Goal: Transaction & Acquisition: Download file/media

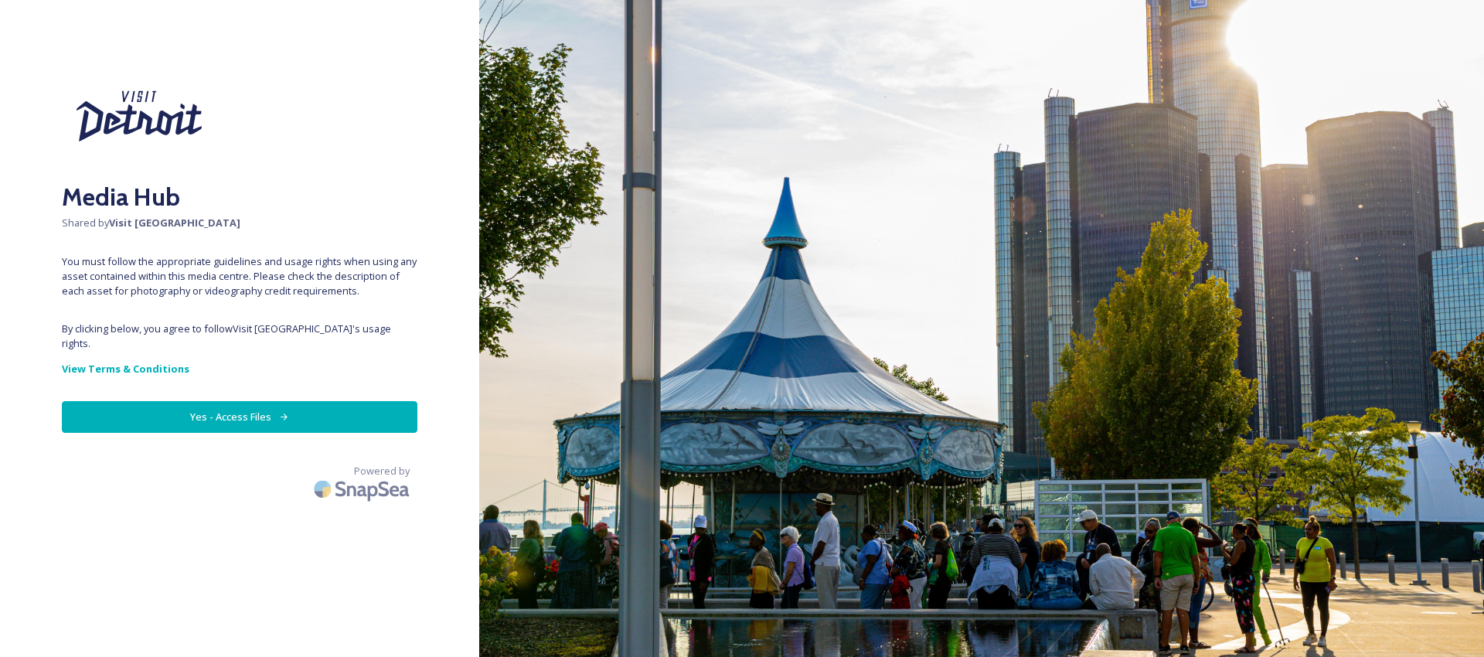
click at [227, 403] on button "Yes - Access Files" at bounding box center [239, 417] width 355 height 32
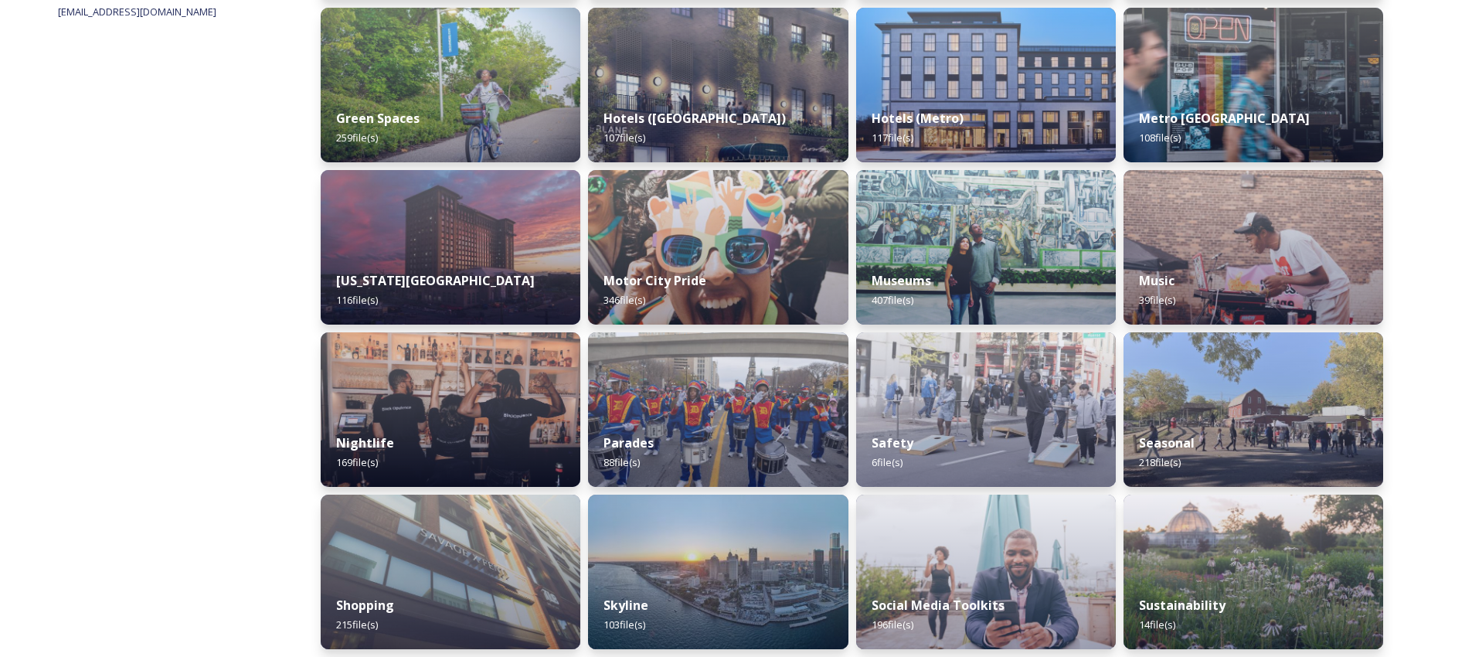
scroll to position [837, 0]
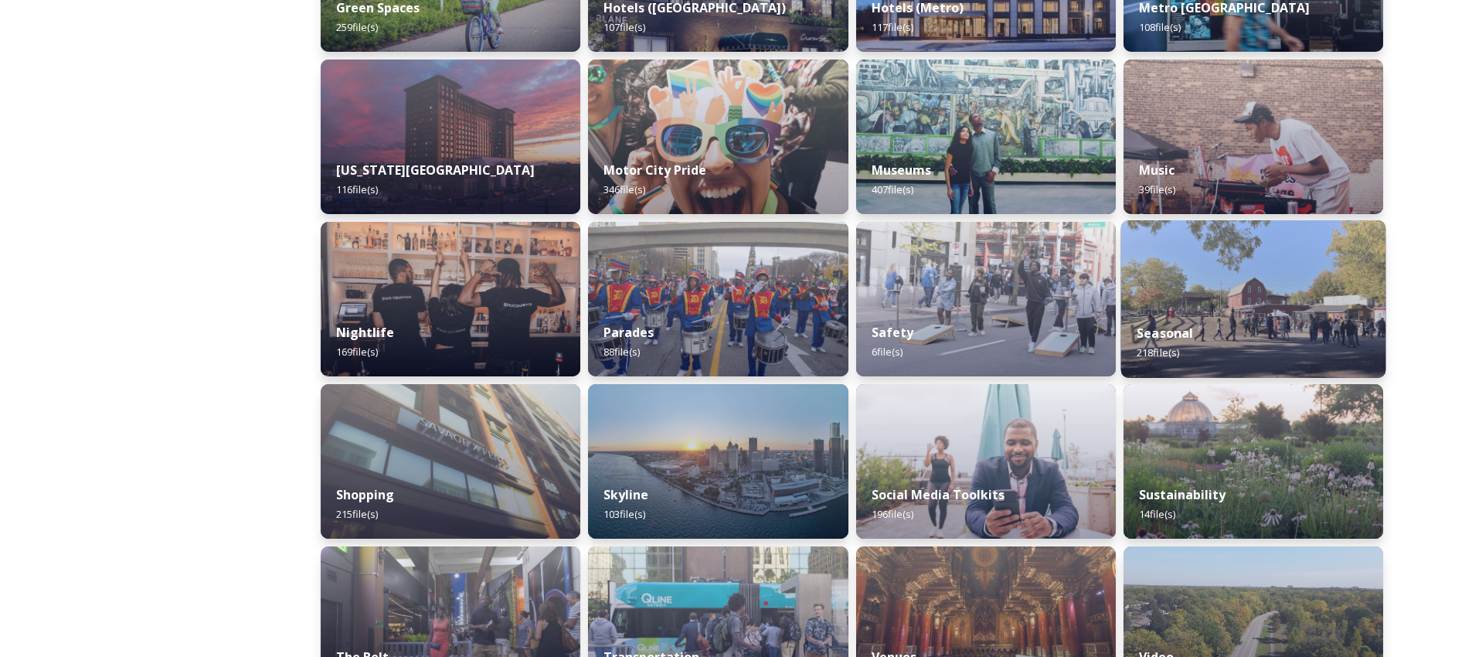
click at [1236, 311] on div "Seasonal 218 file(s)" at bounding box center [1252, 343] width 265 height 70
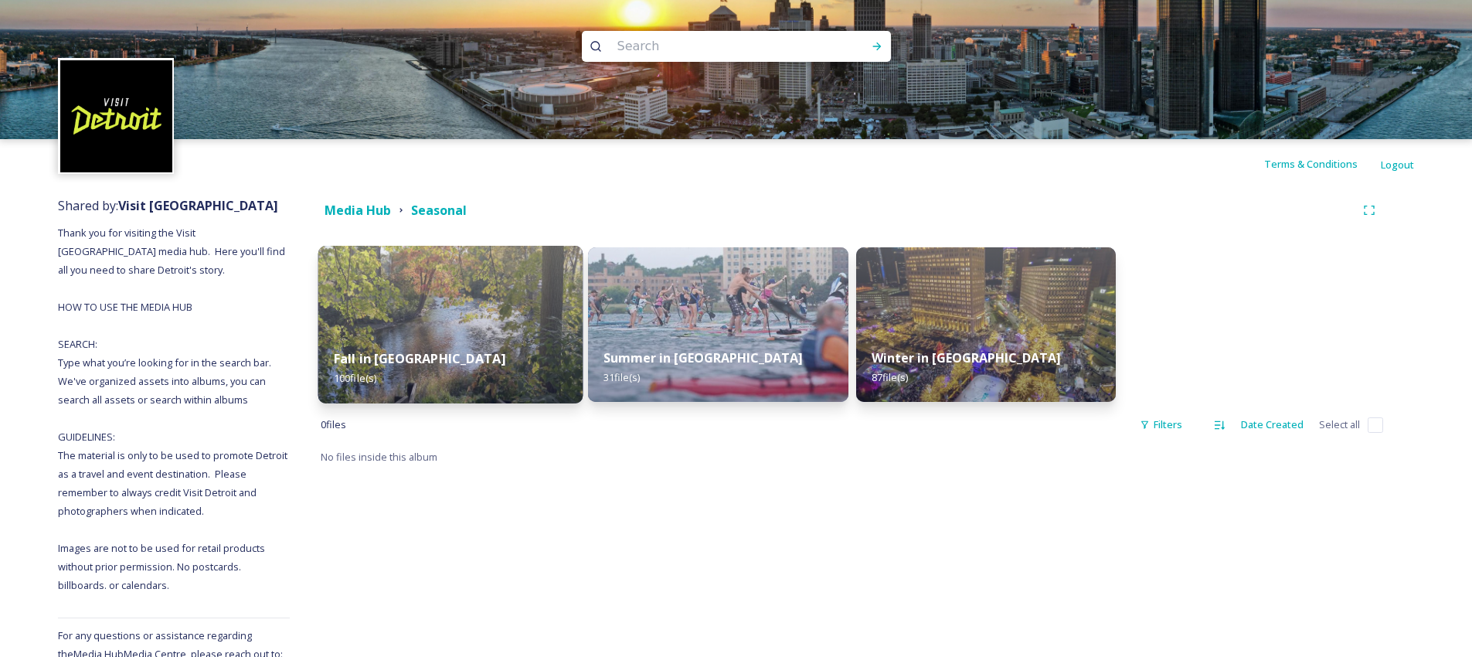
click at [471, 338] on div "Fall in [GEOGRAPHIC_DATA] 100 file(s)" at bounding box center [450, 368] width 265 height 70
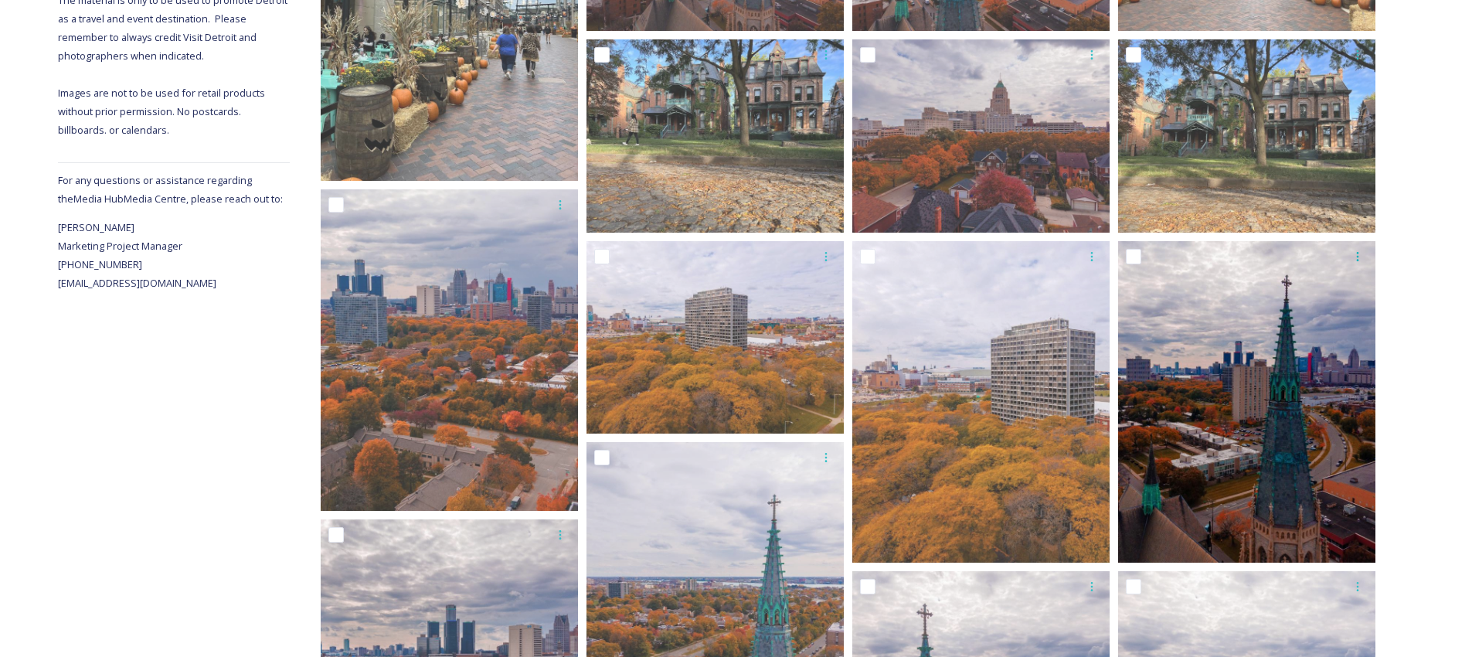
scroll to position [469, 0]
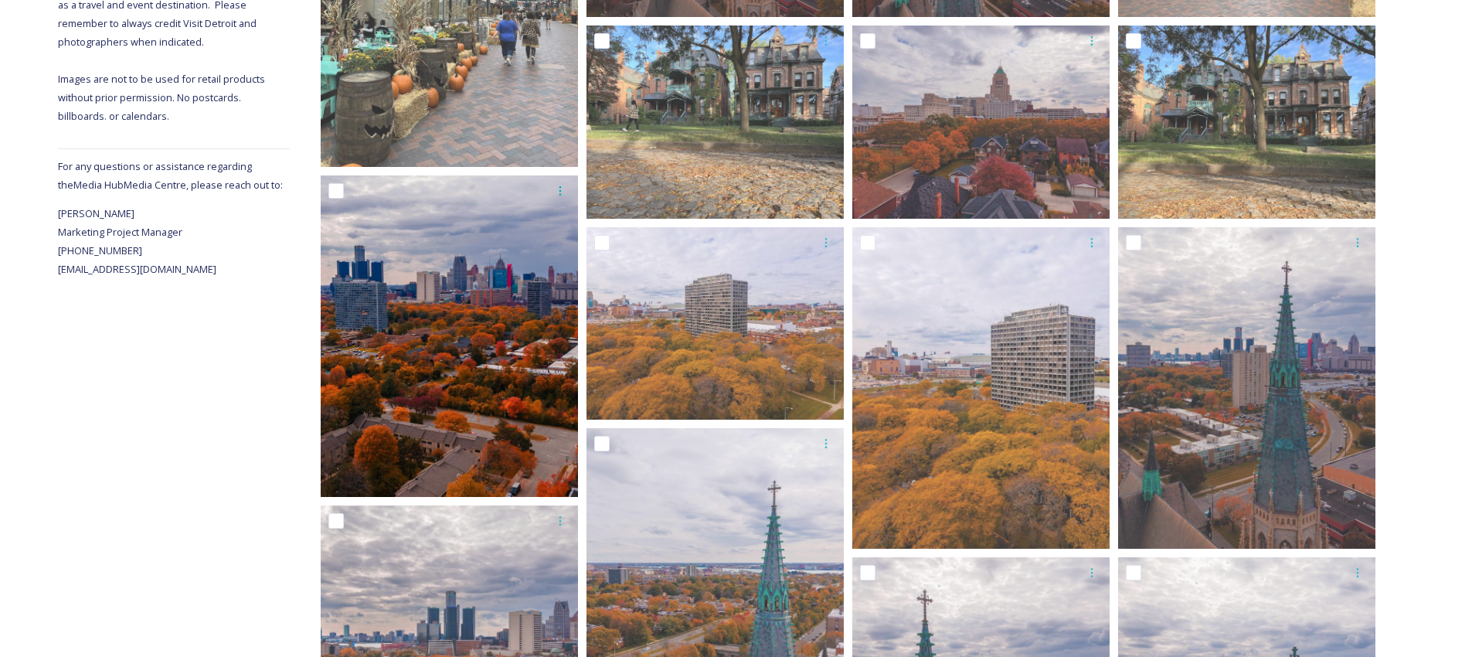
click at [472, 365] on img at bounding box center [449, 335] width 257 height 321
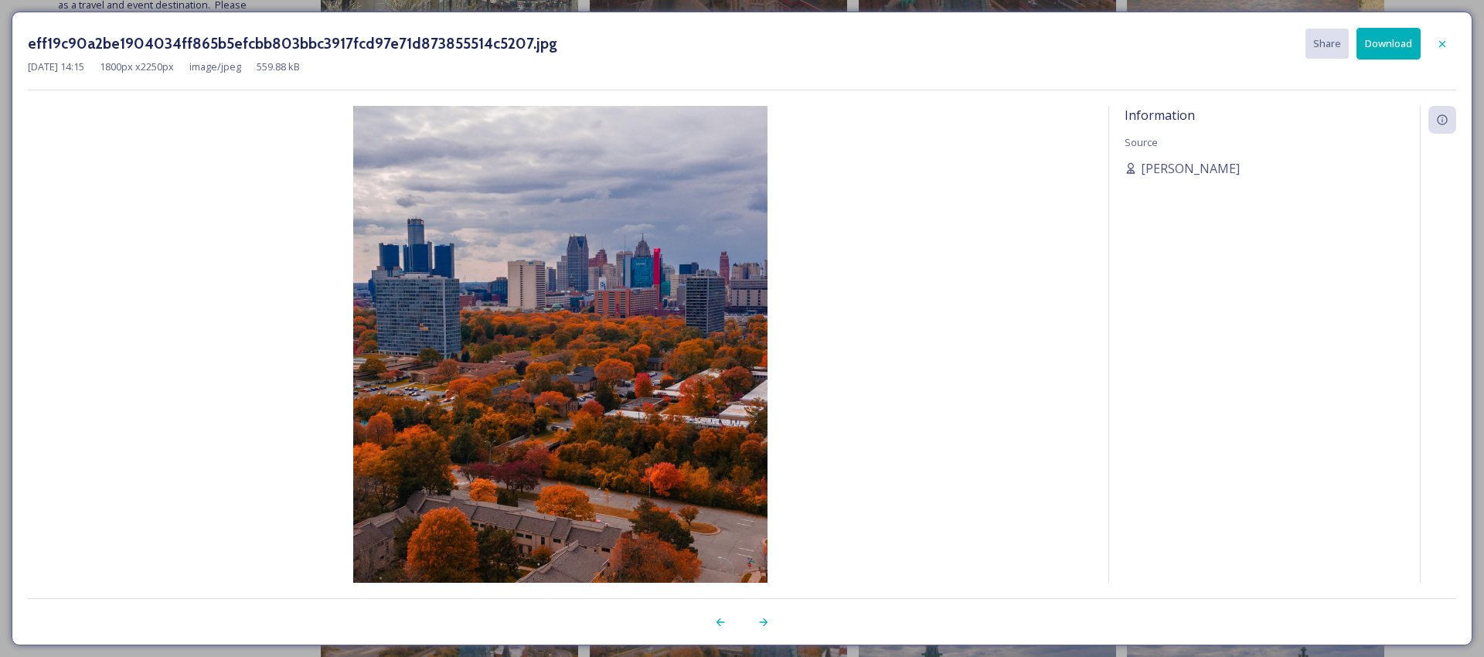
click at [1439, 43] on icon at bounding box center [1442, 44] width 12 height 12
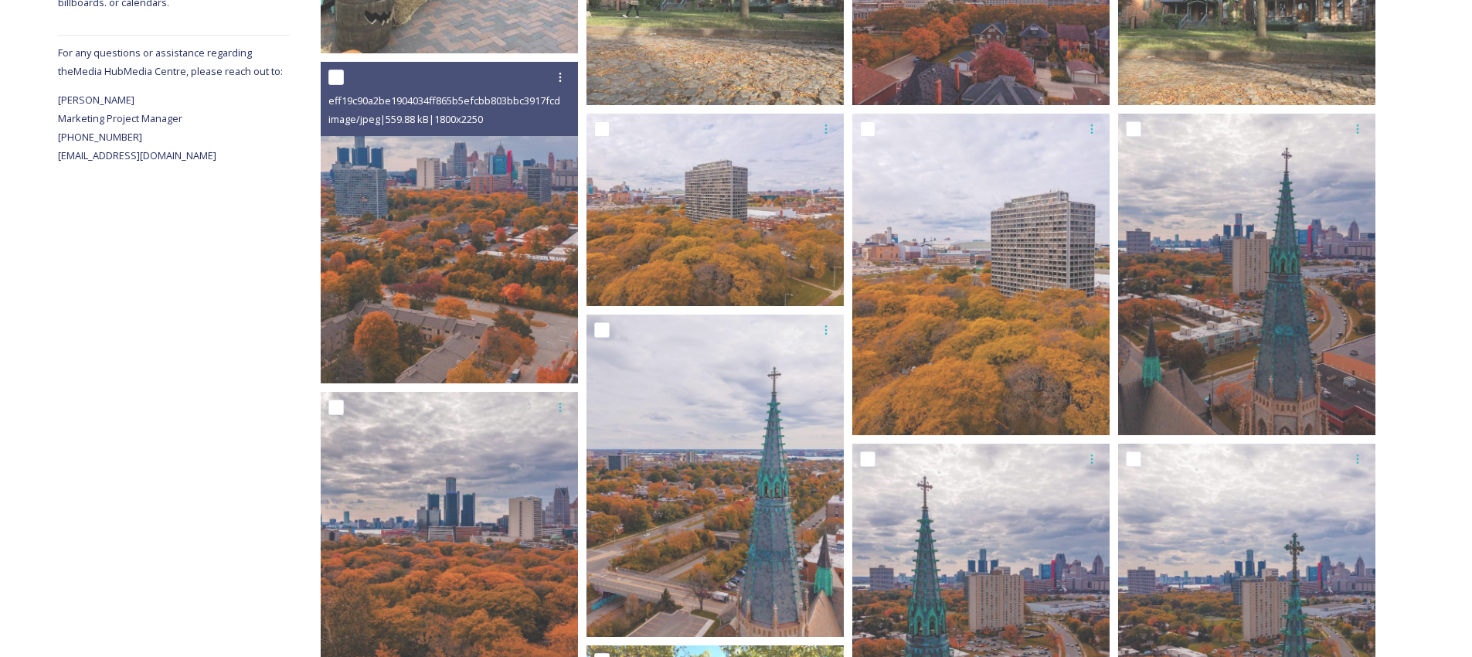
scroll to position [752, 0]
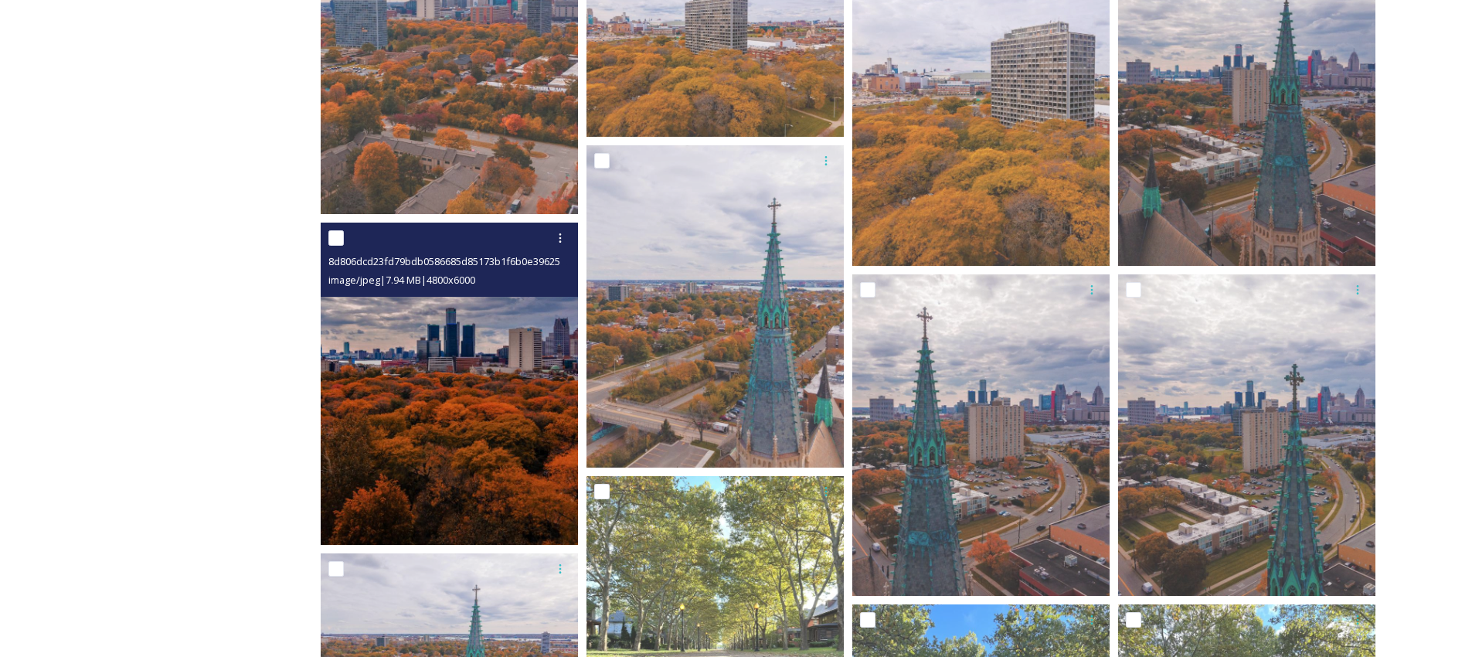
click at [498, 372] on img at bounding box center [449, 383] width 257 height 321
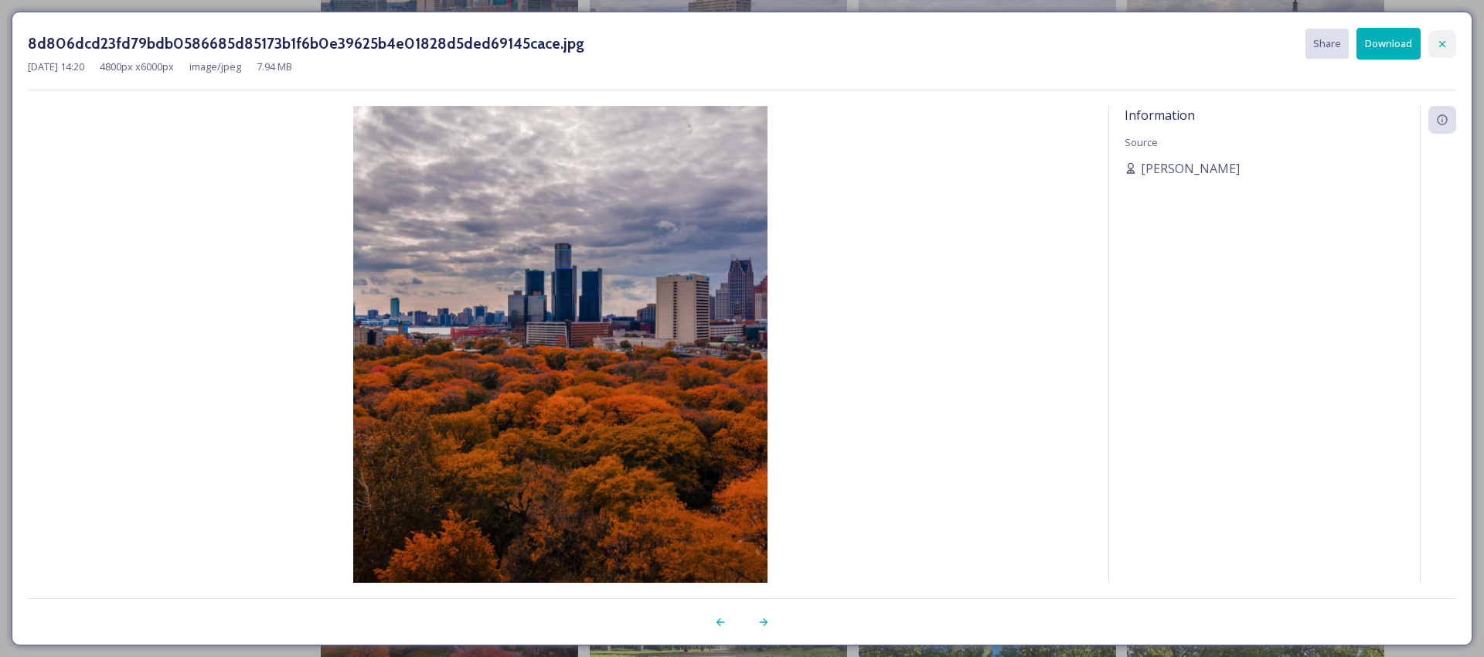
click at [1441, 39] on icon at bounding box center [1442, 44] width 12 height 12
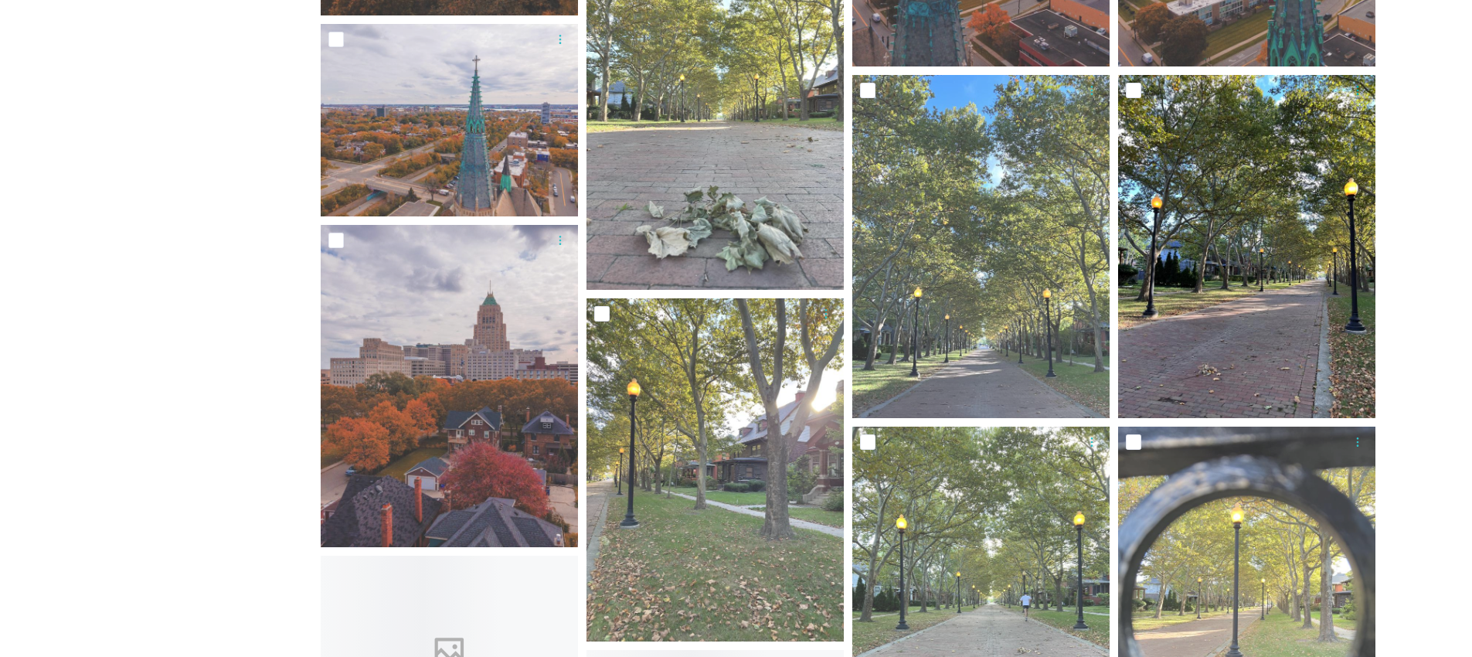
scroll to position [1327, 0]
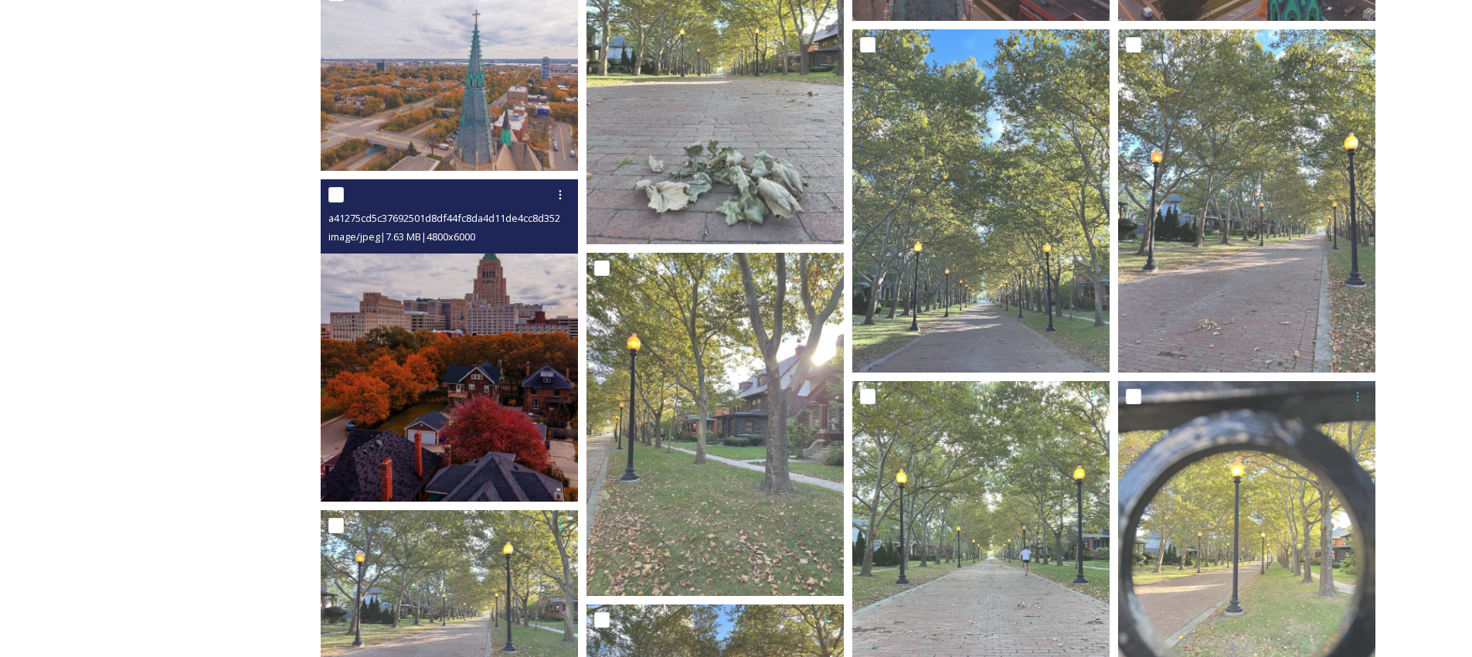
click at [505, 359] on img at bounding box center [449, 339] width 257 height 321
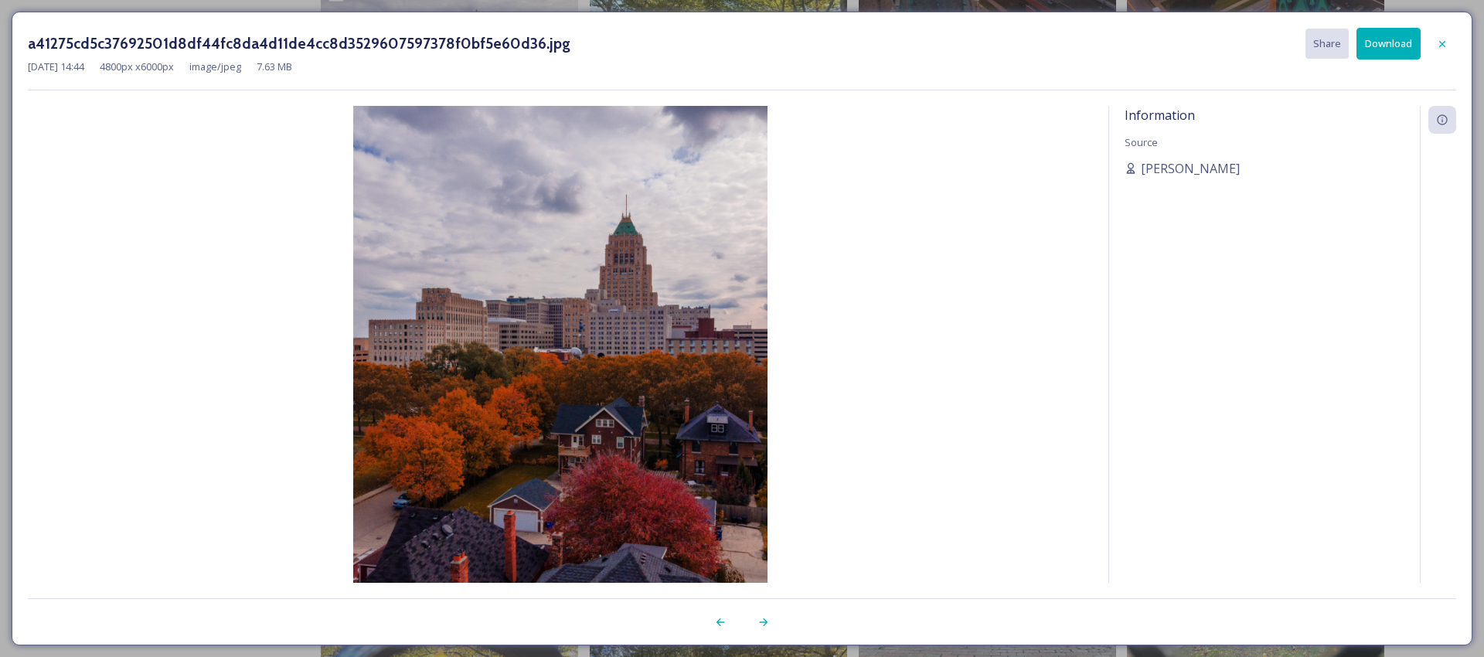
click at [1383, 39] on button "Download" at bounding box center [1388, 44] width 64 height 32
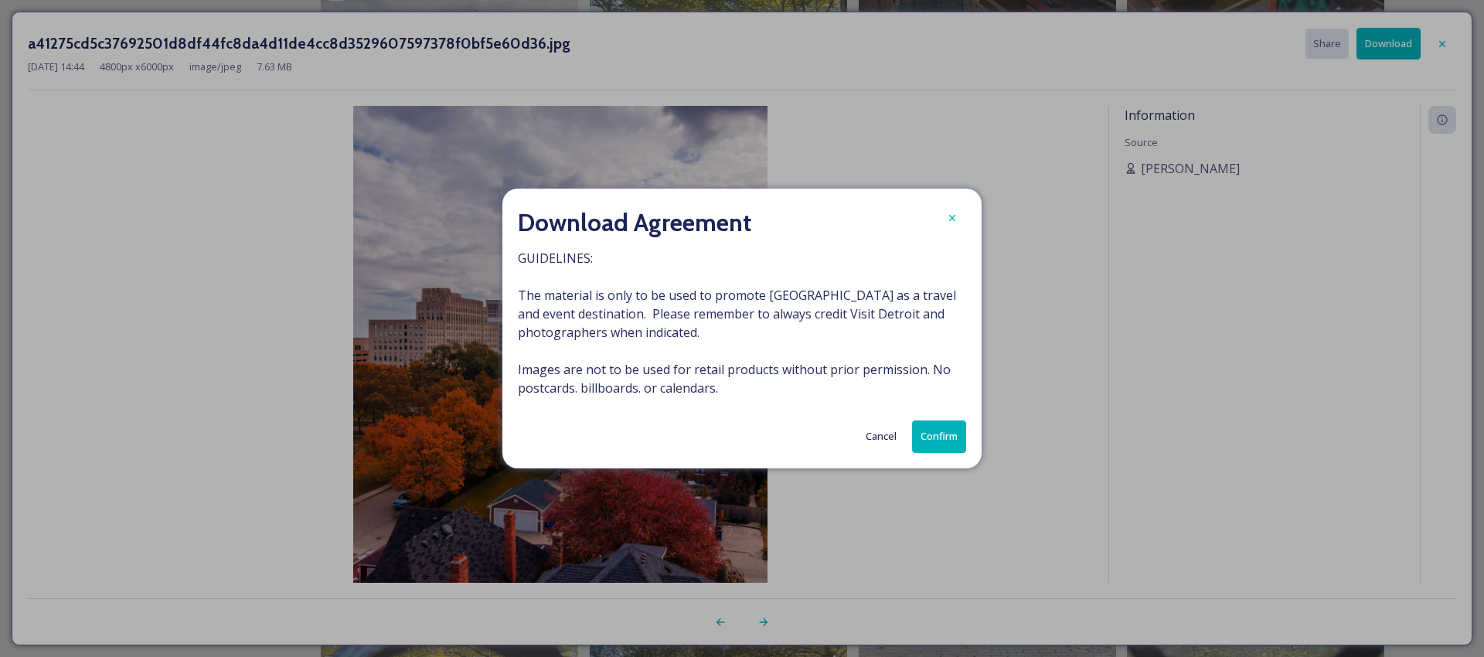
click at [933, 427] on button "Confirm" at bounding box center [939, 436] width 54 height 32
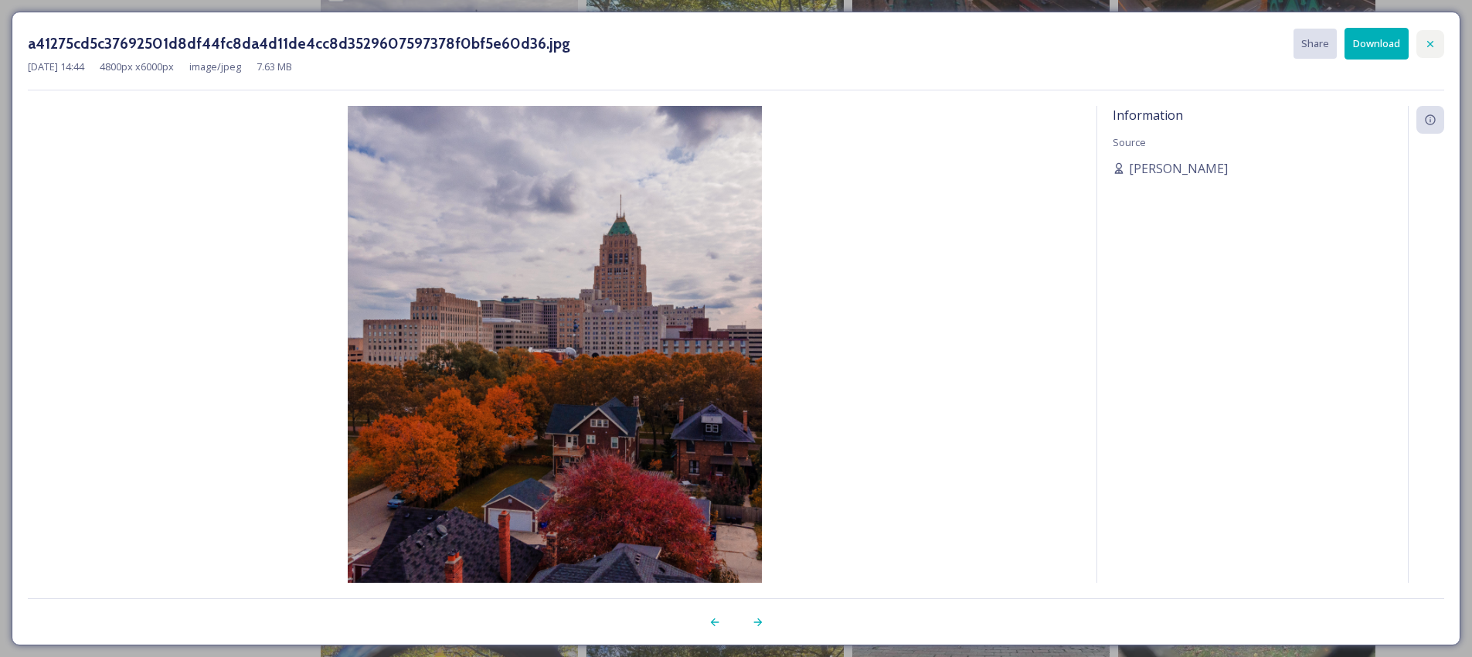
click at [1427, 46] on icon at bounding box center [1430, 43] width 6 height 6
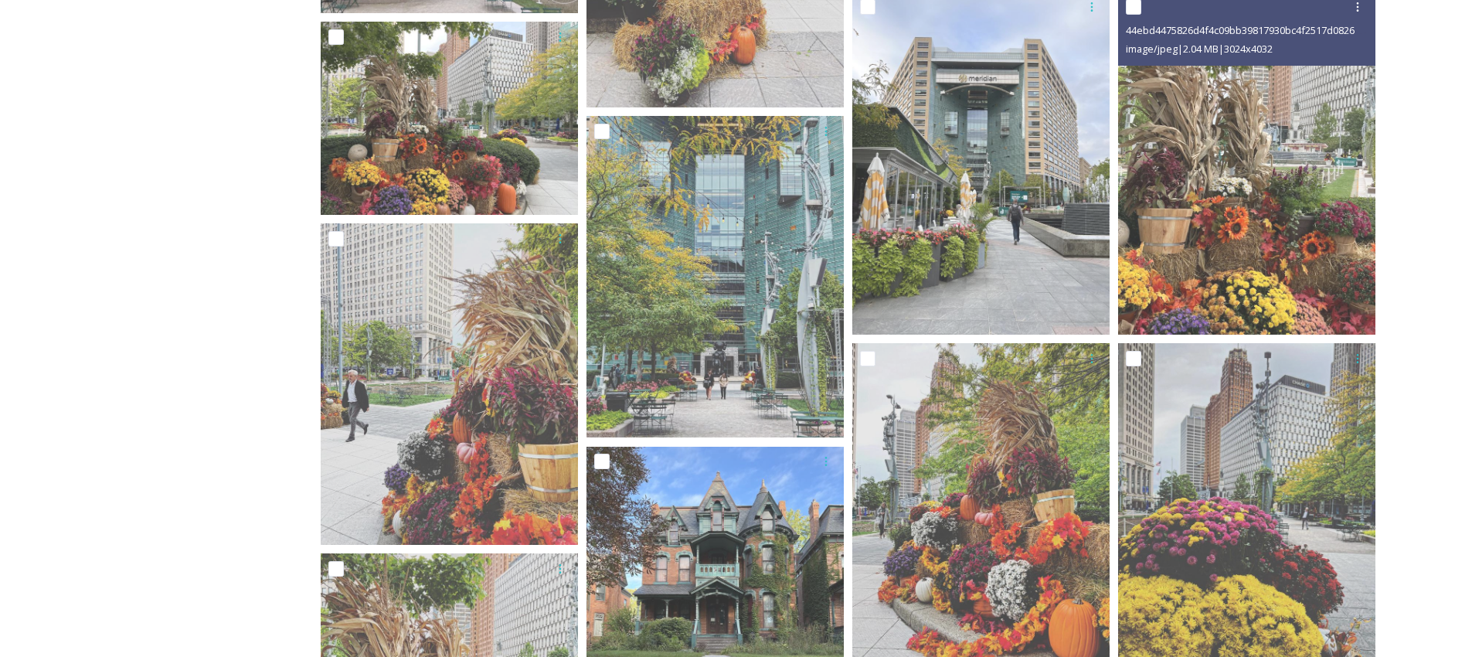
scroll to position [3147, 0]
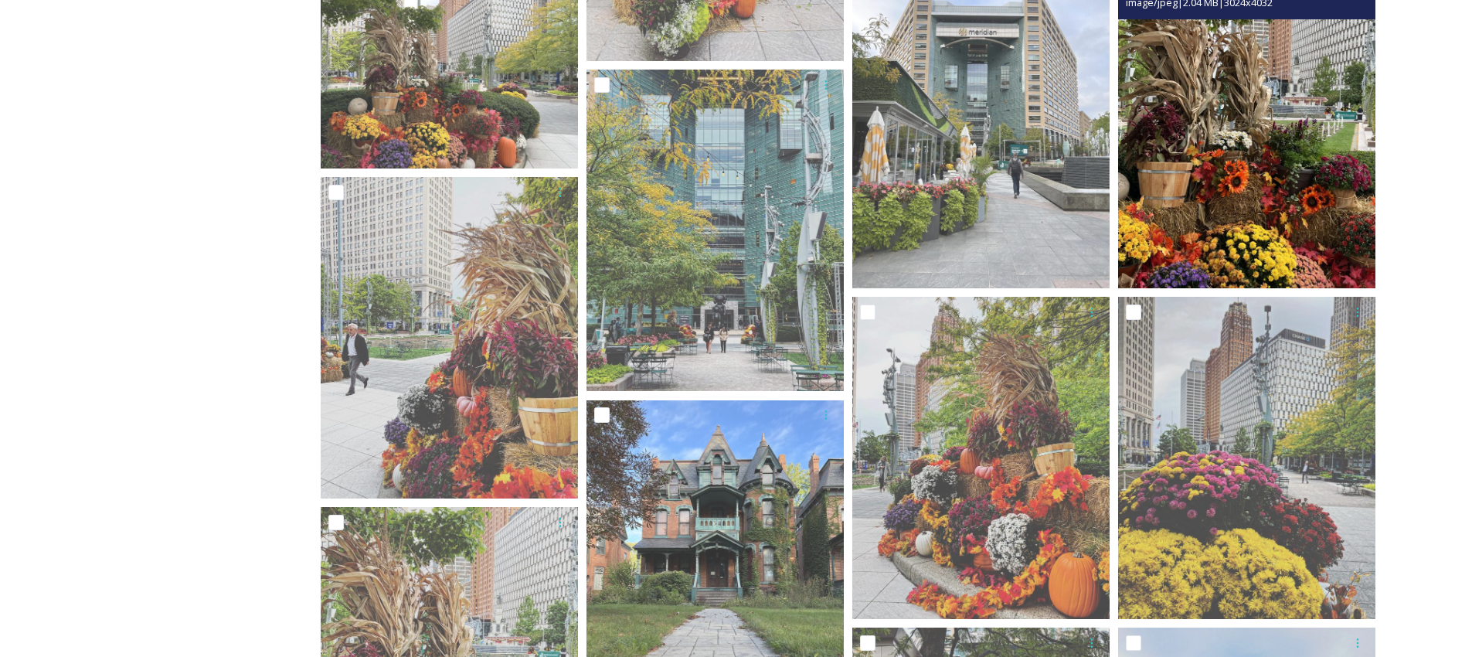
click at [1247, 196] on img at bounding box center [1246, 116] width 257 height 343
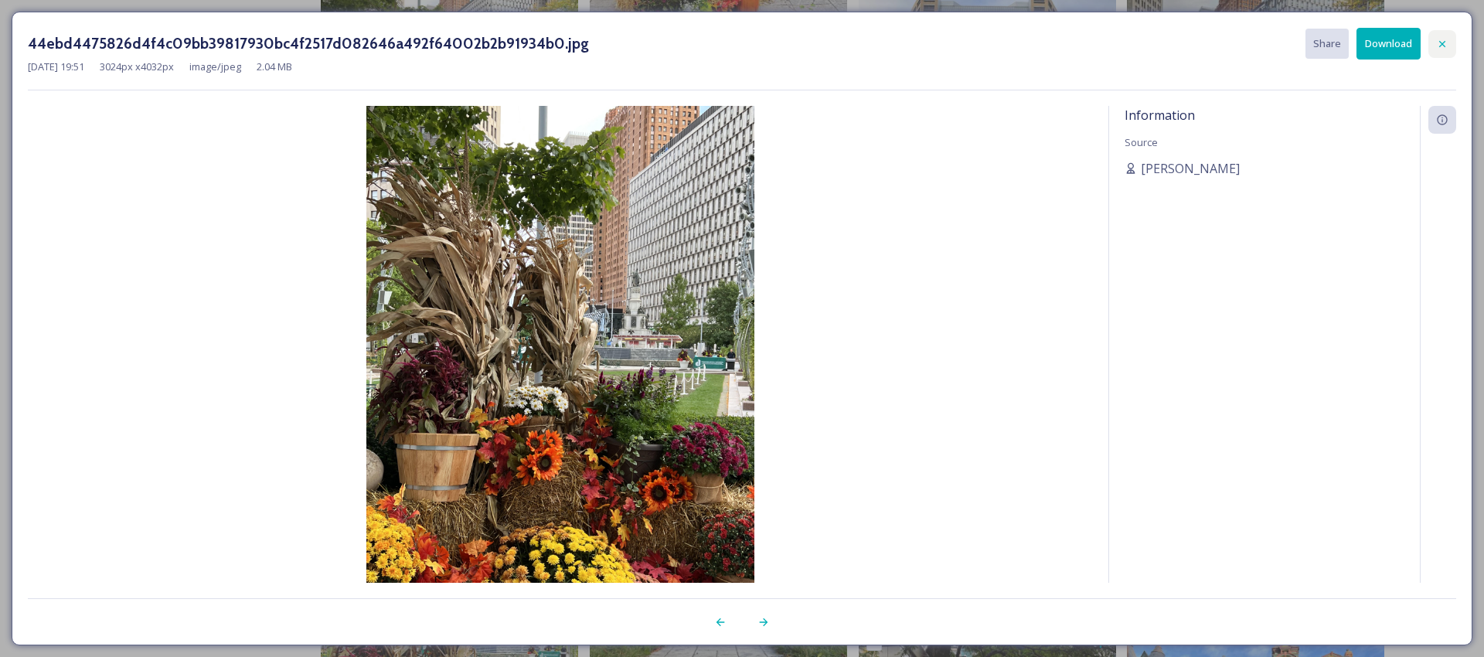
click at [1440, 39] on icon at bounding box center [1442, 44] width 12 height 12
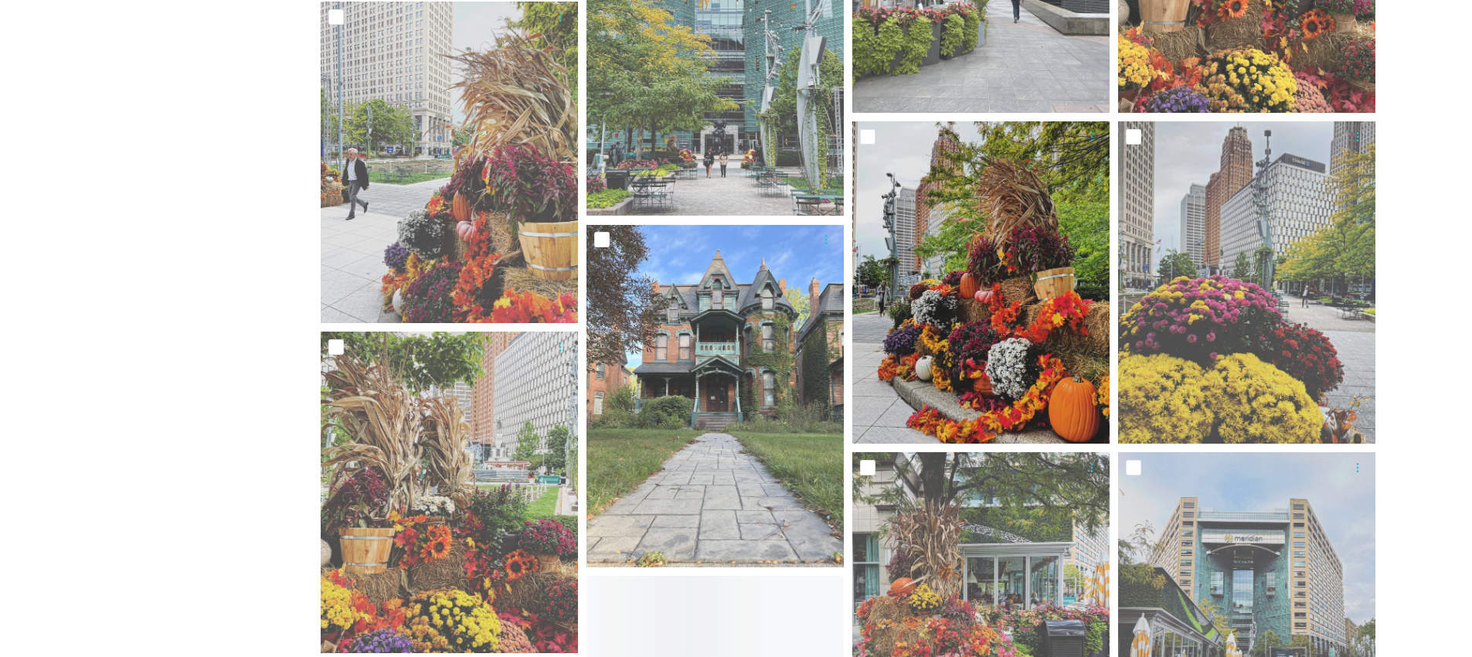
scroll to position [3469, 0]
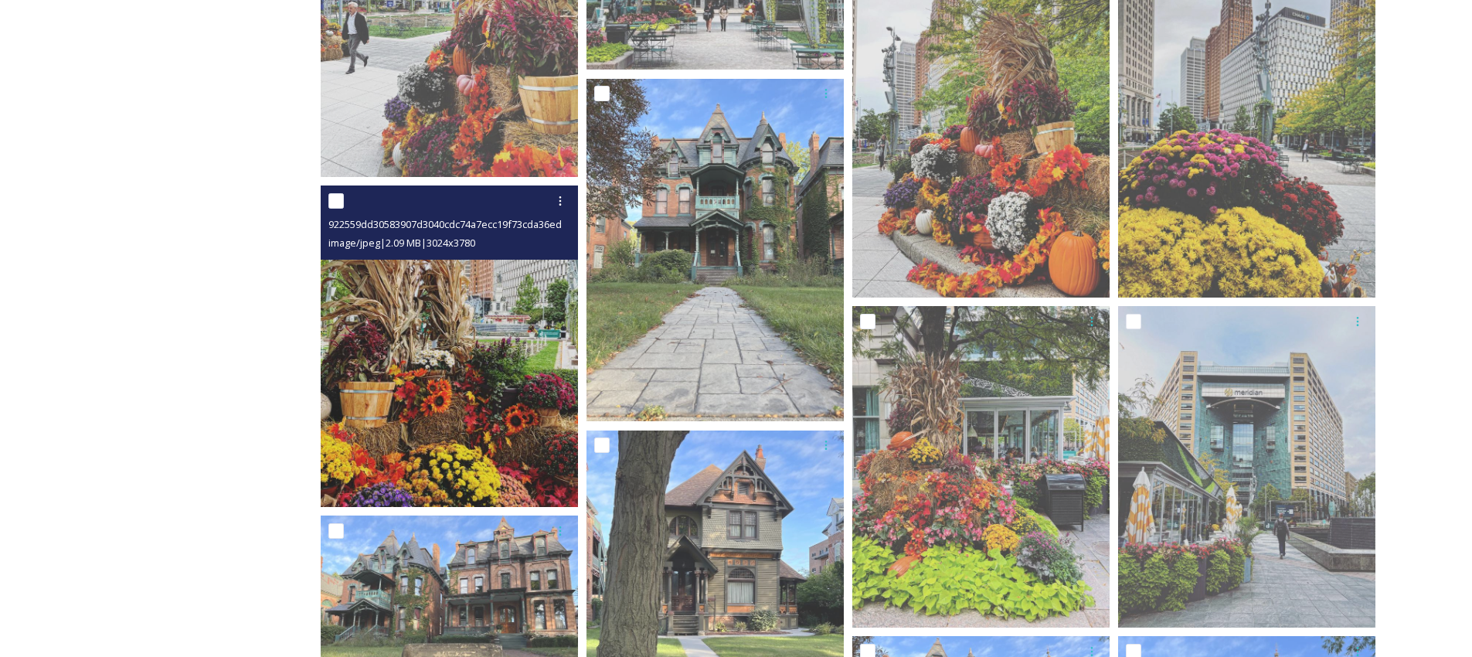
click at [518, 458] on img at bounding box center [449, 345] width 257 height 321
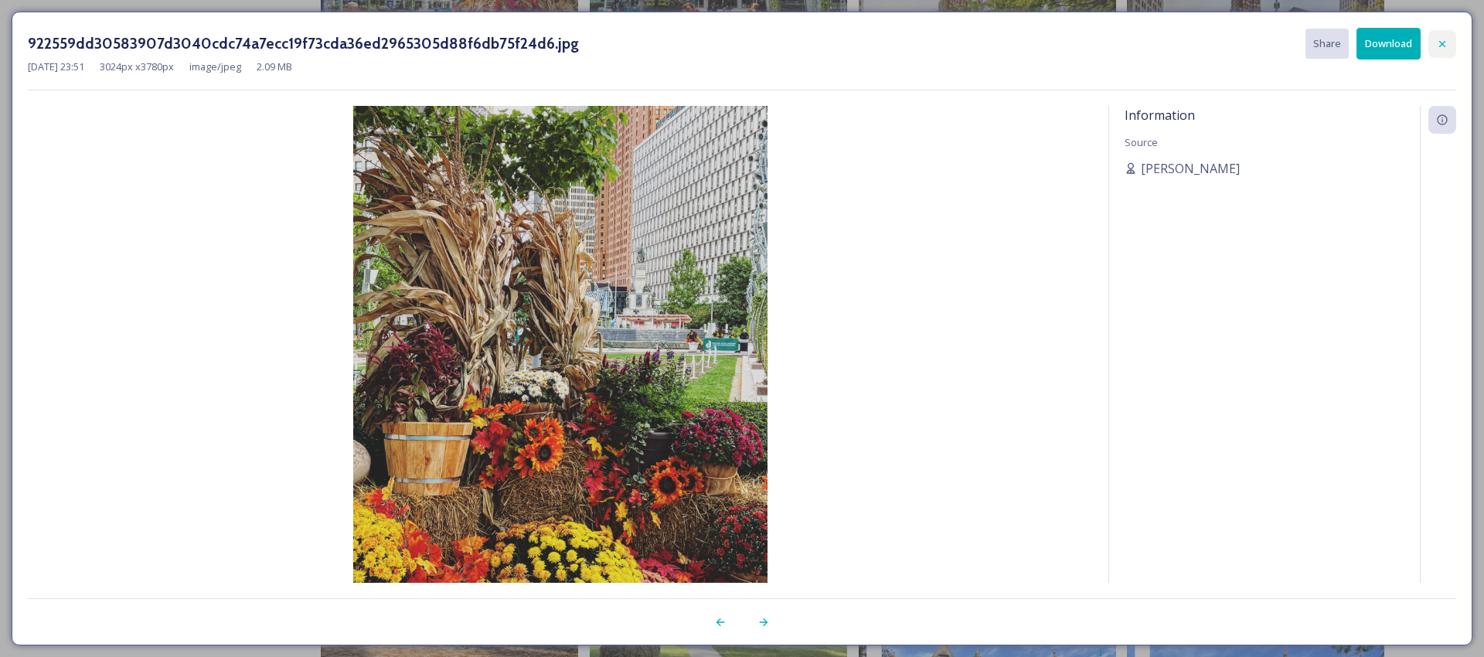
click at [1450, 46] on div at bounding box center [1442, 44] width 28 height 28
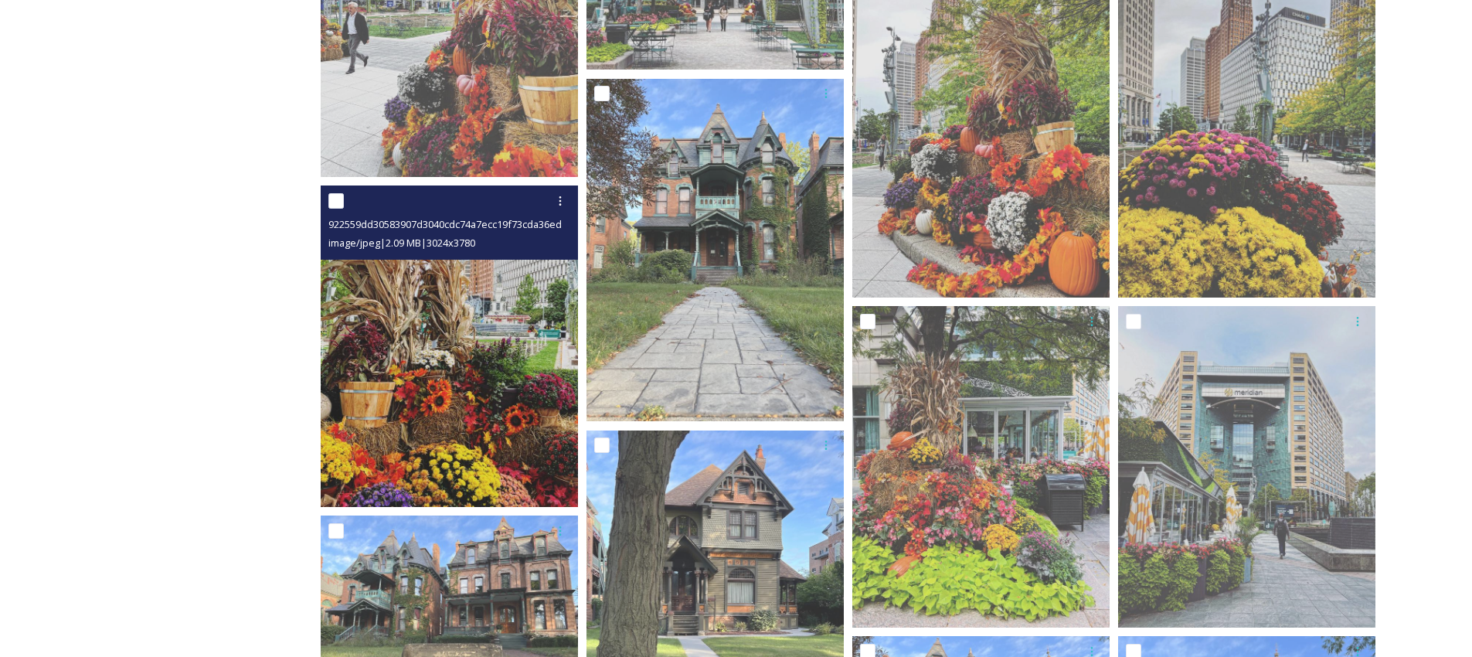
click at [387, 355] on img at bounding box center [449, 345] width 257 height 321
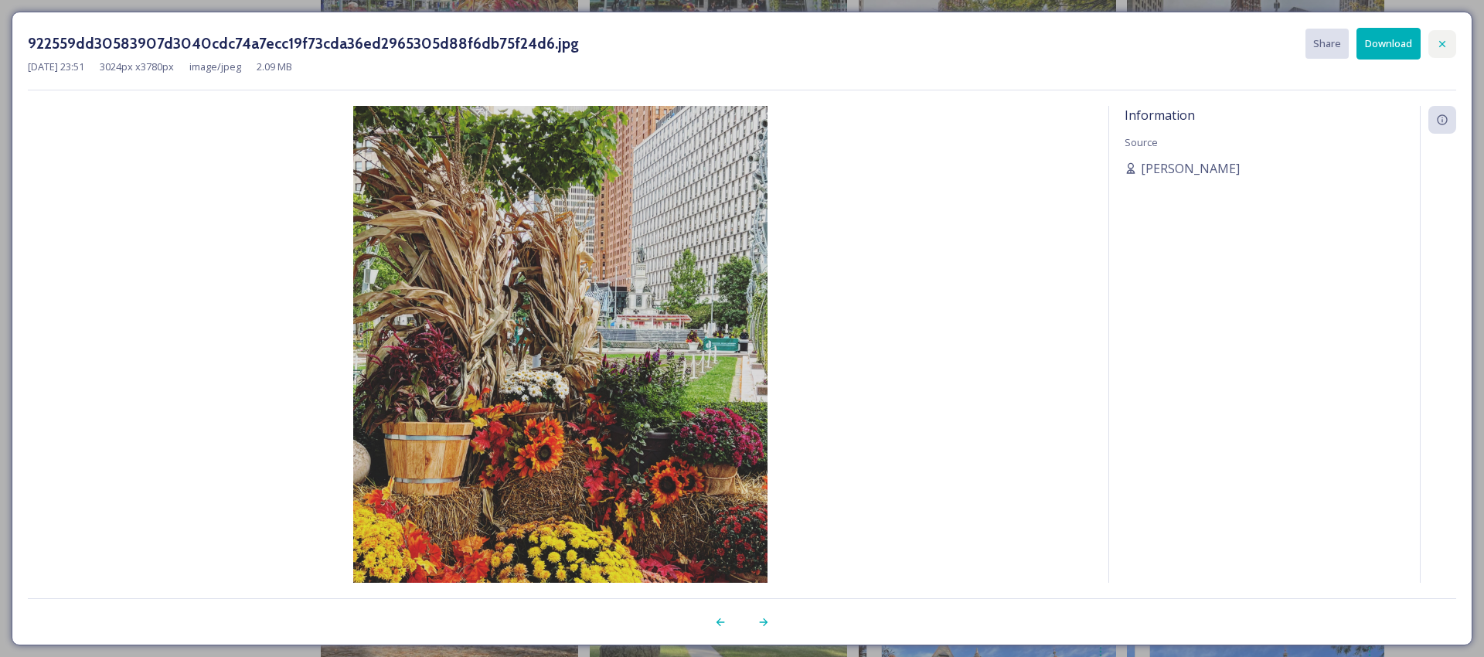
click at [1444, 44] on icon at bounding box center [1442, 44] width 12 height 12
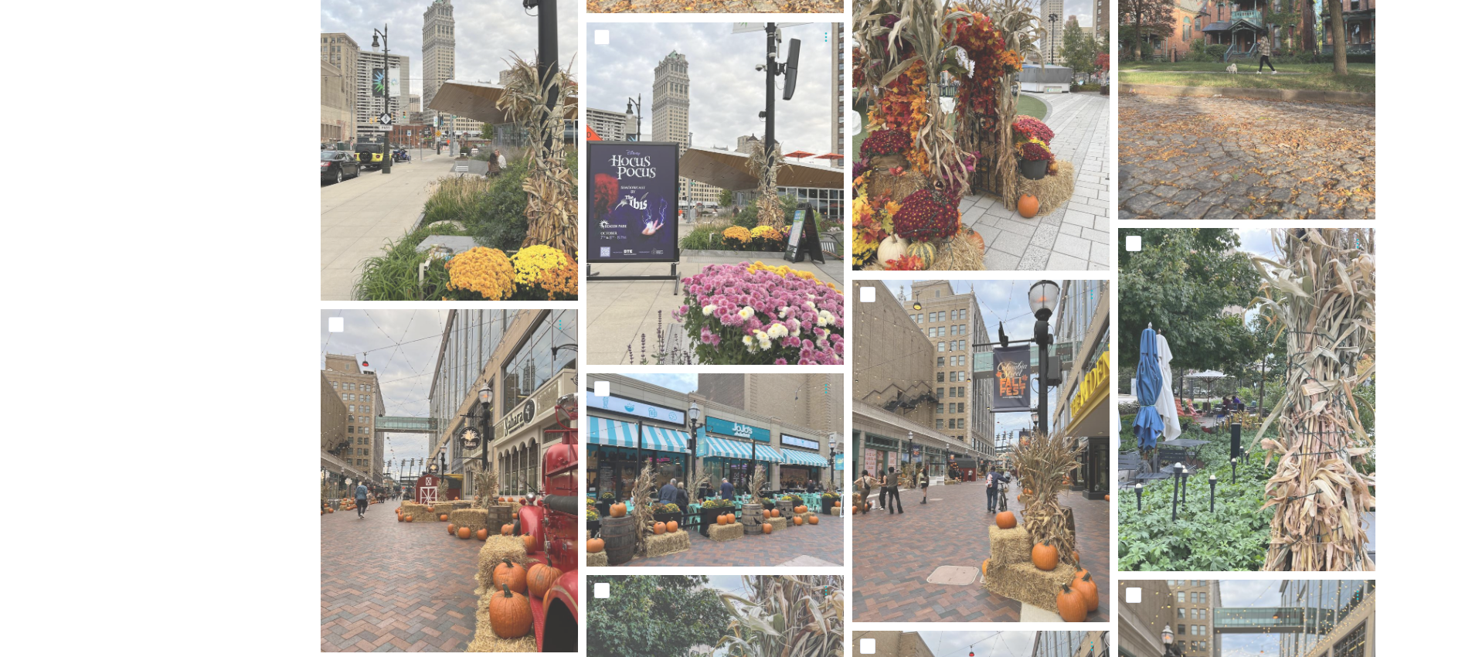
scroll to position [4704, 0]
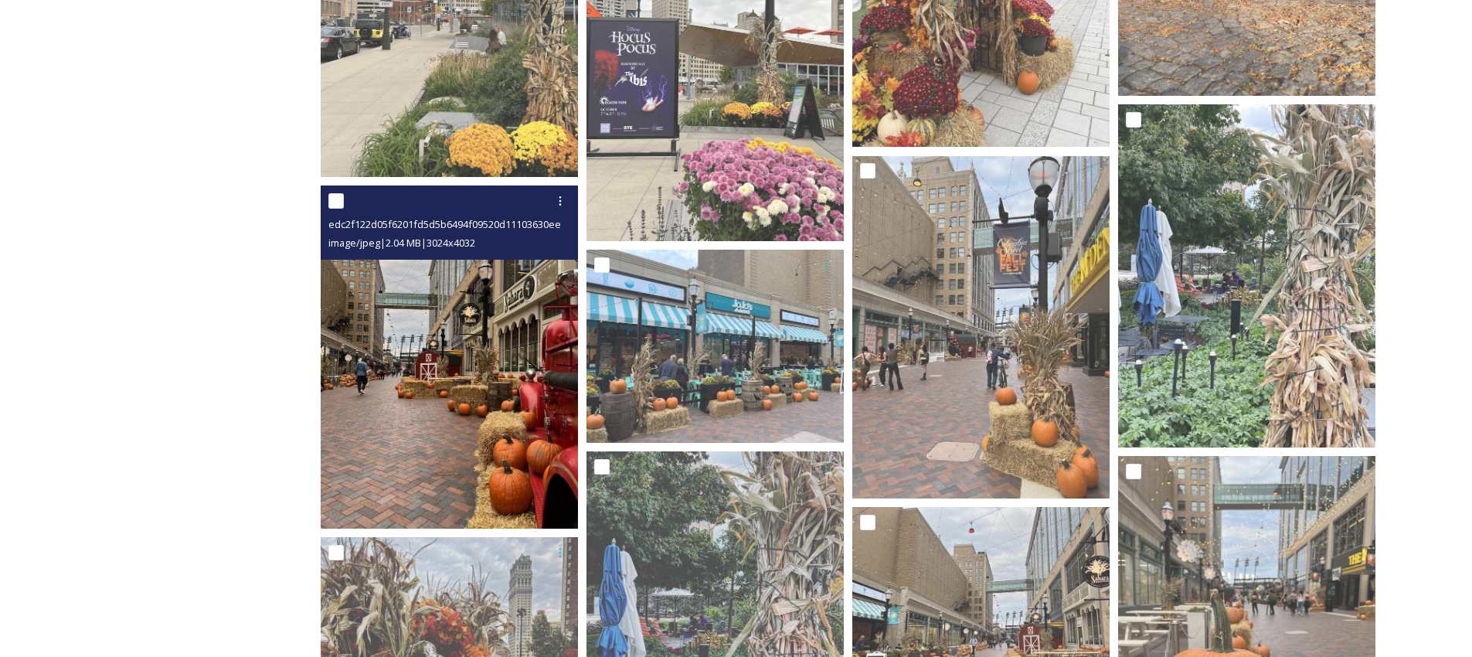
click at [535, 455] on img at bounding box center [449, 356] width 257 height 343
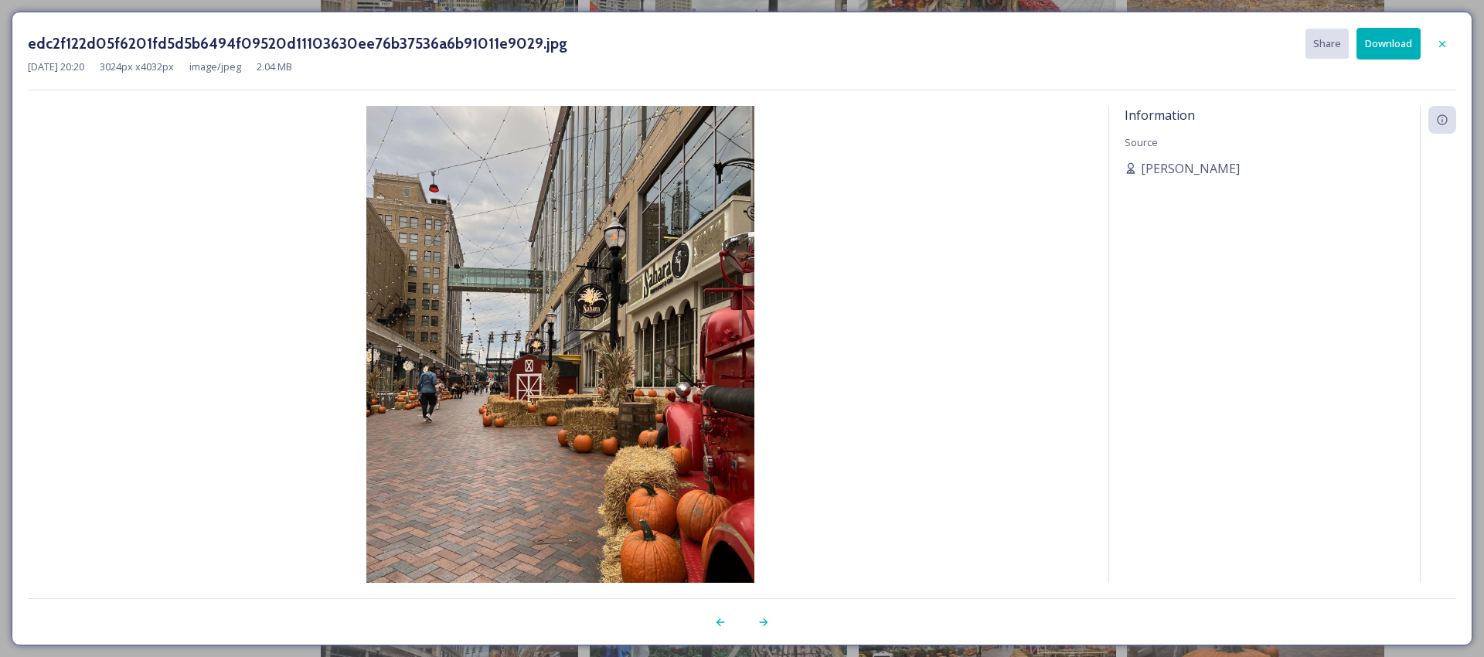
click at [1380, 45] on button "Download" at bounding box center [1388, 44] width 64 height 32
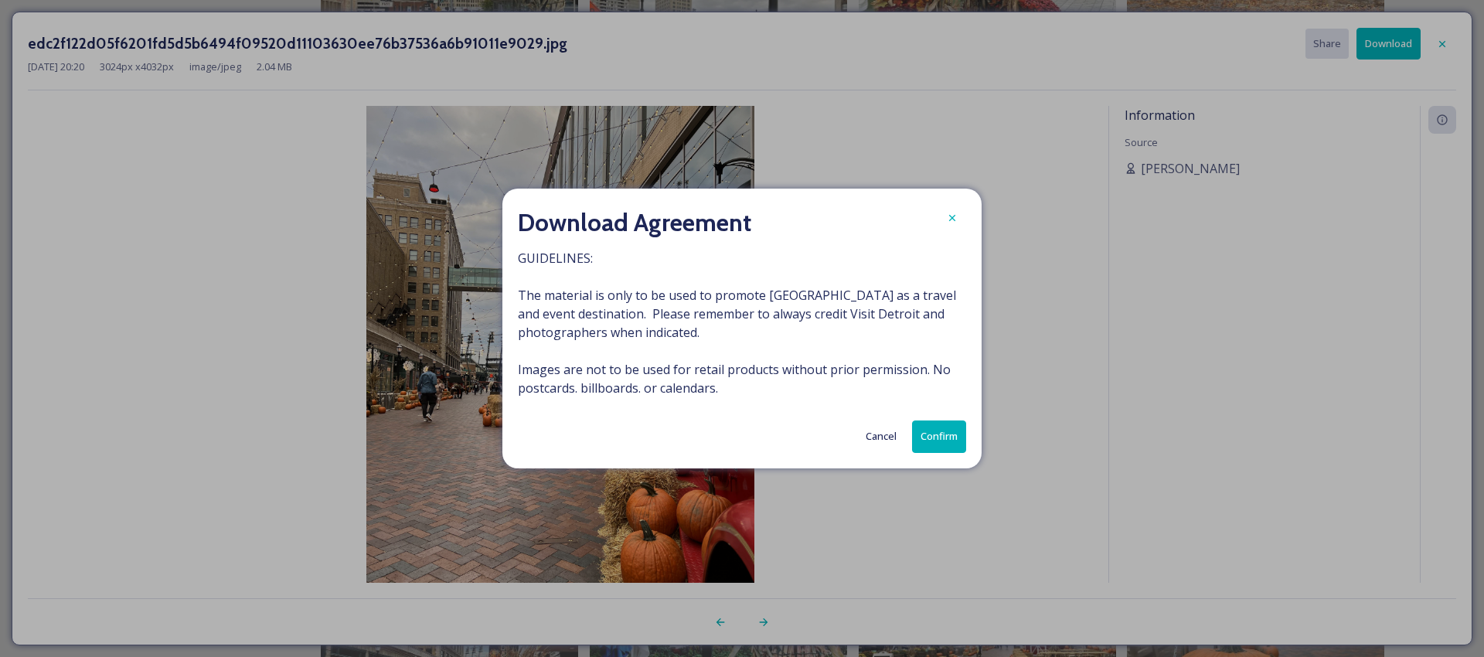
click at [941, 434] on button "Confirm" at bounding box center [939, 436] width 54 height 32
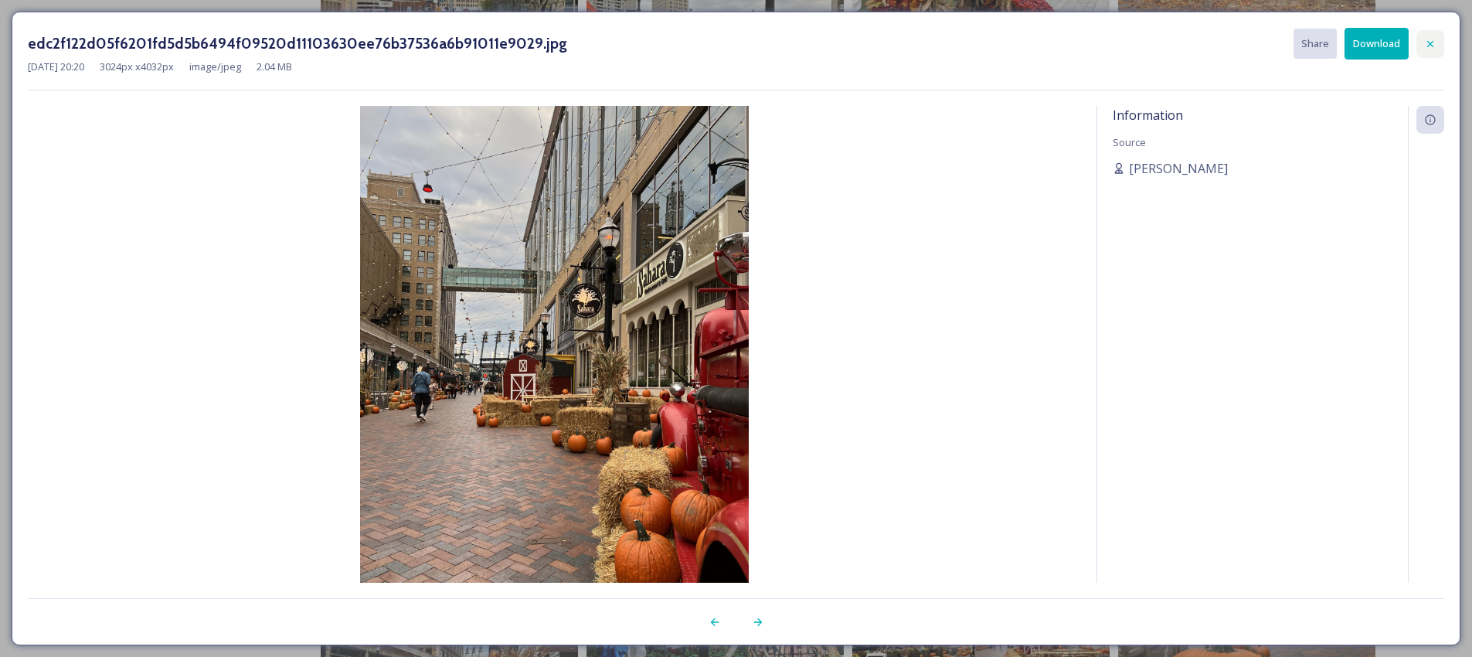
click at [1429, 52] on div at bounding box center [1430, 44] width 28 height 28
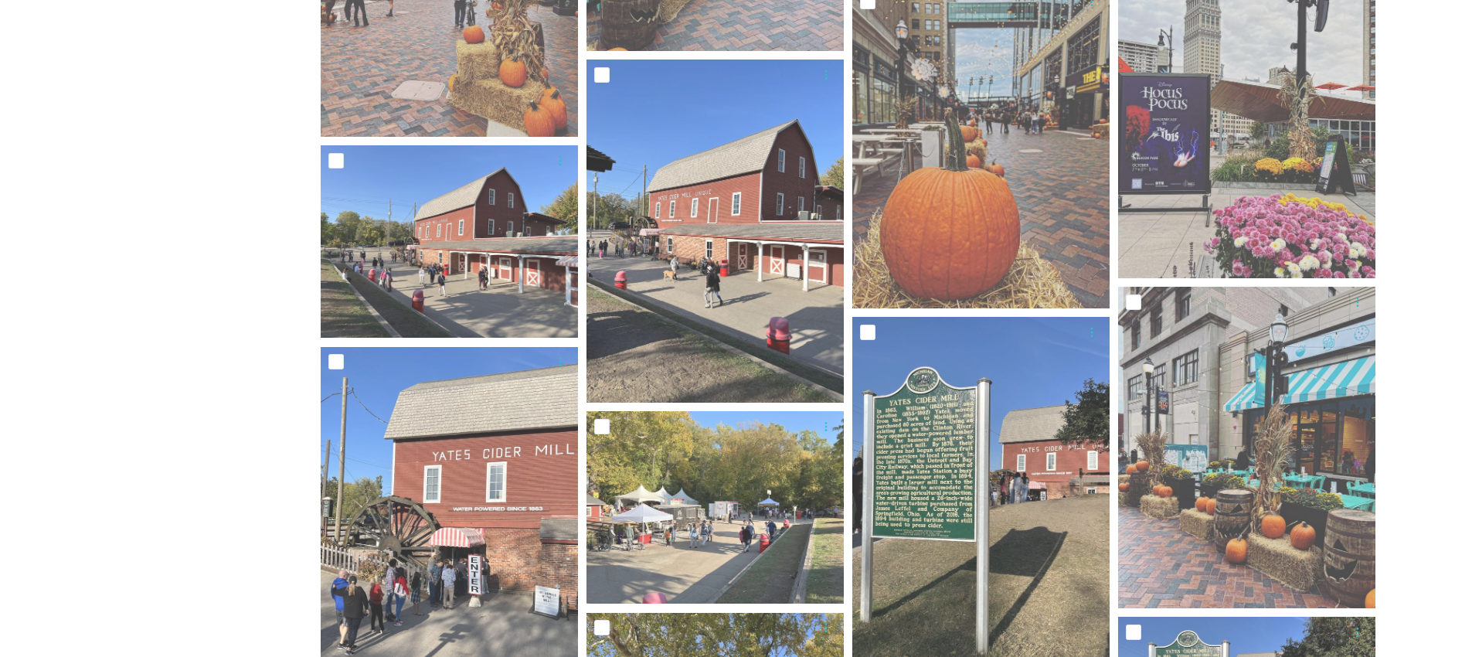
scroll to position [5986, 0]
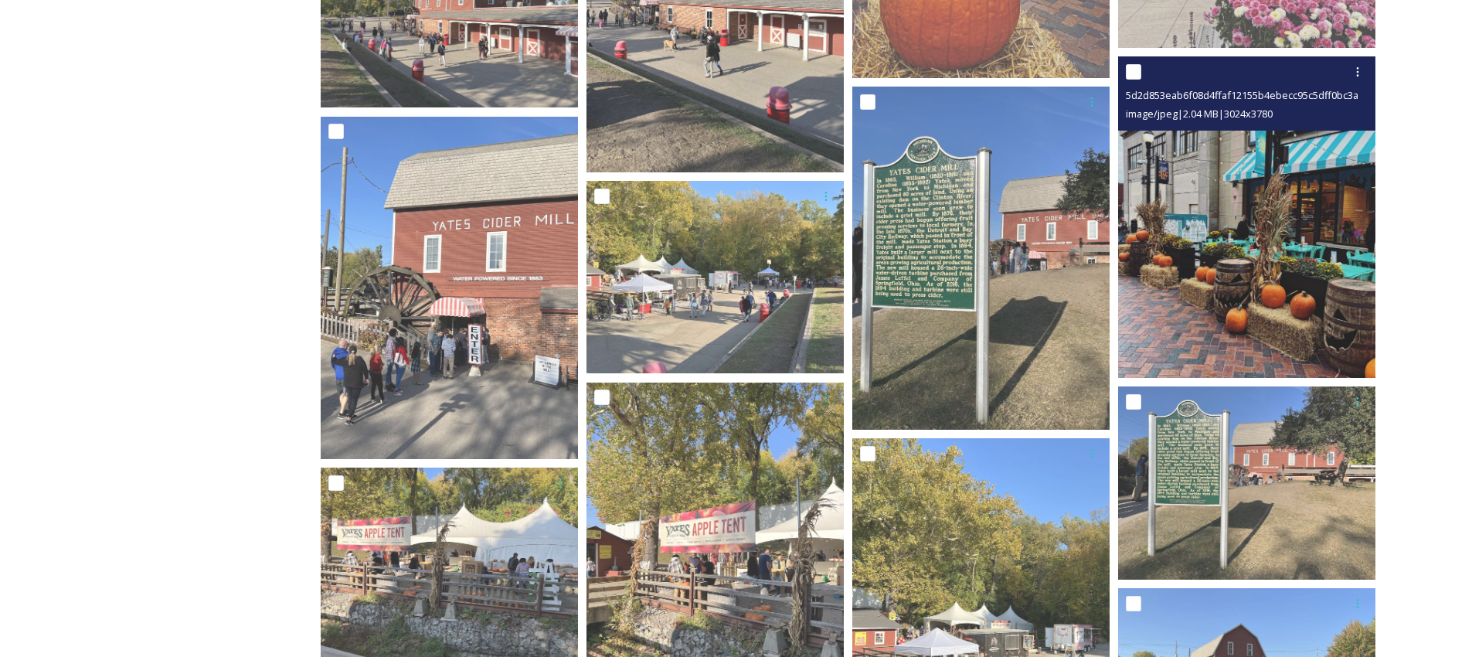
click at [1319, 308] on img at bounding box center [1246, 216] width 257 height 321
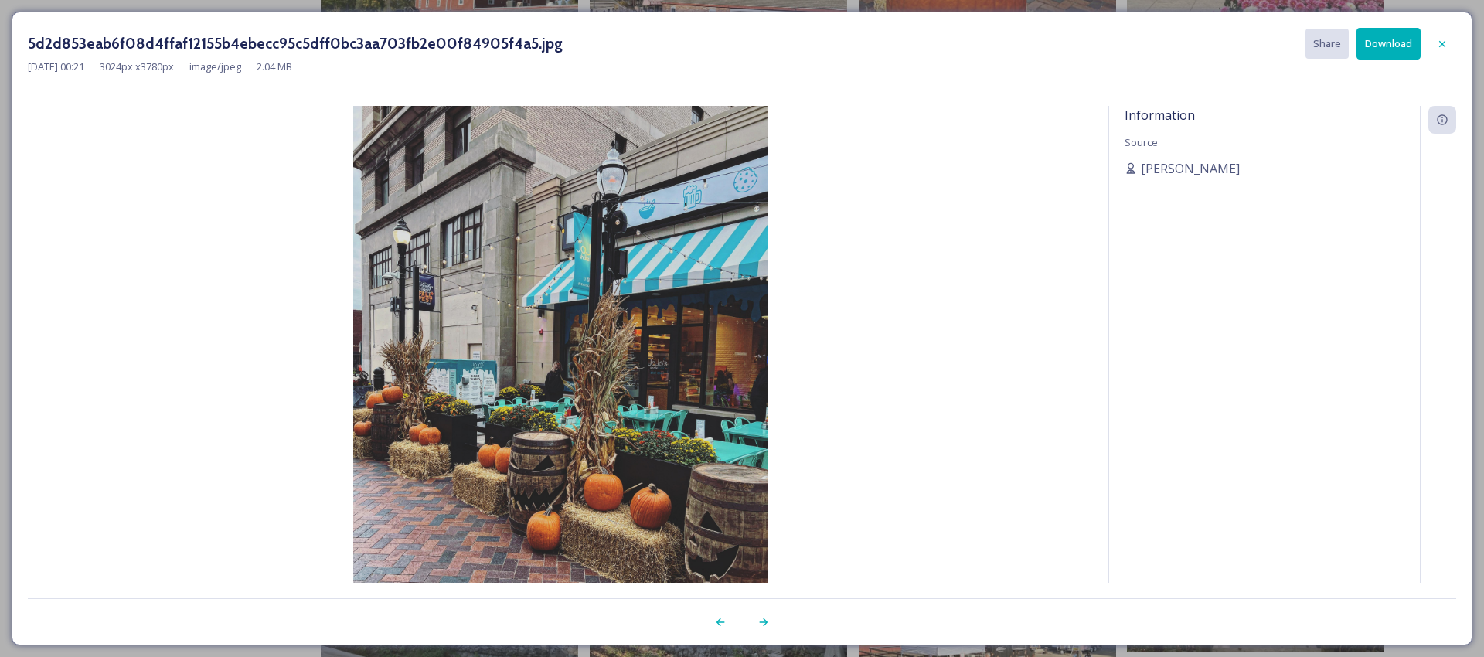
click at [1436, 35] on div at bounding box center [1442, 44] width 28 height 28
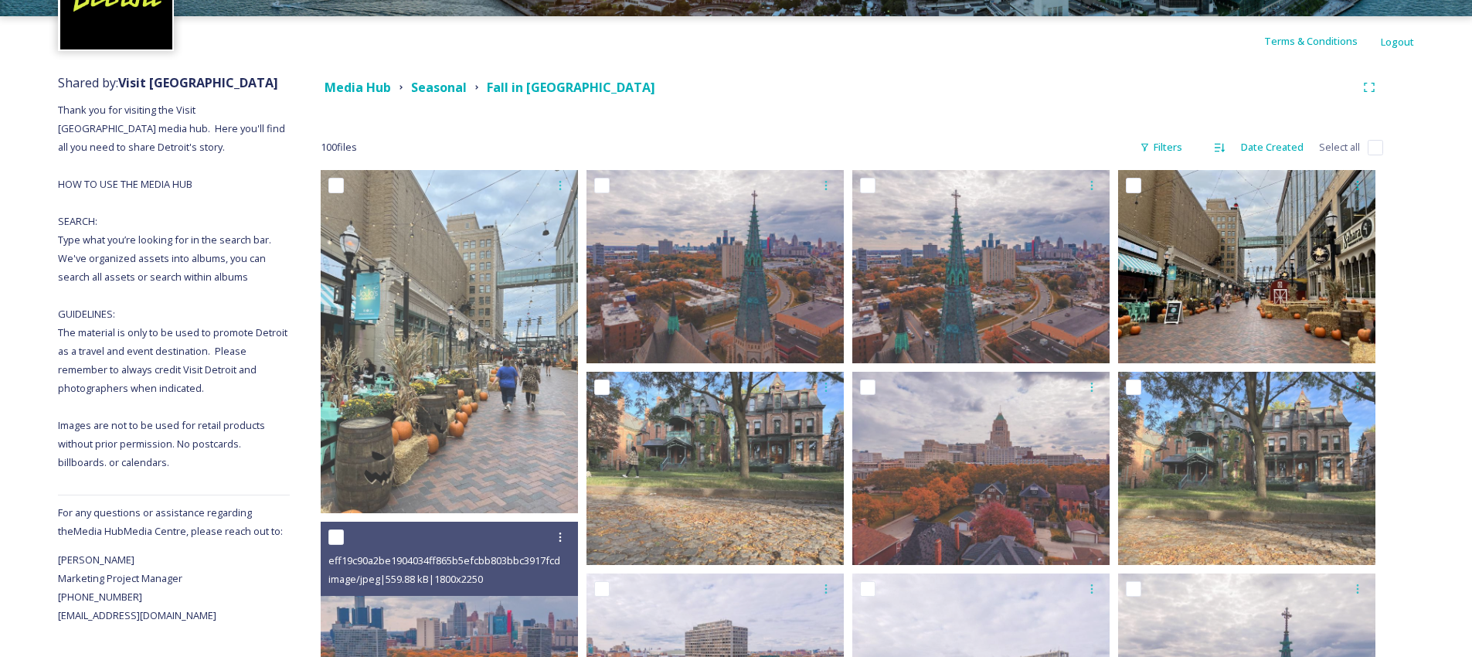
scroll to position [129, 0]
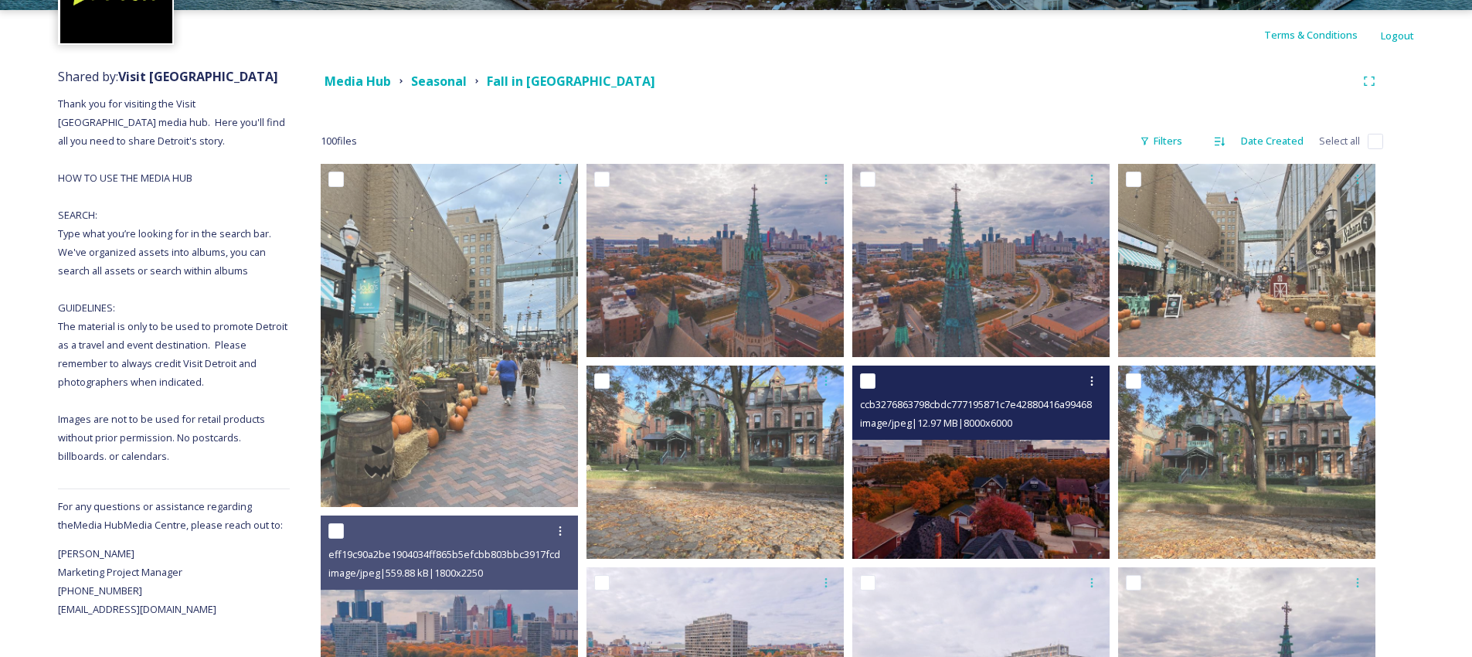
click at [1002, 490] on img at bounding box center [980, 461] width 257 height 193
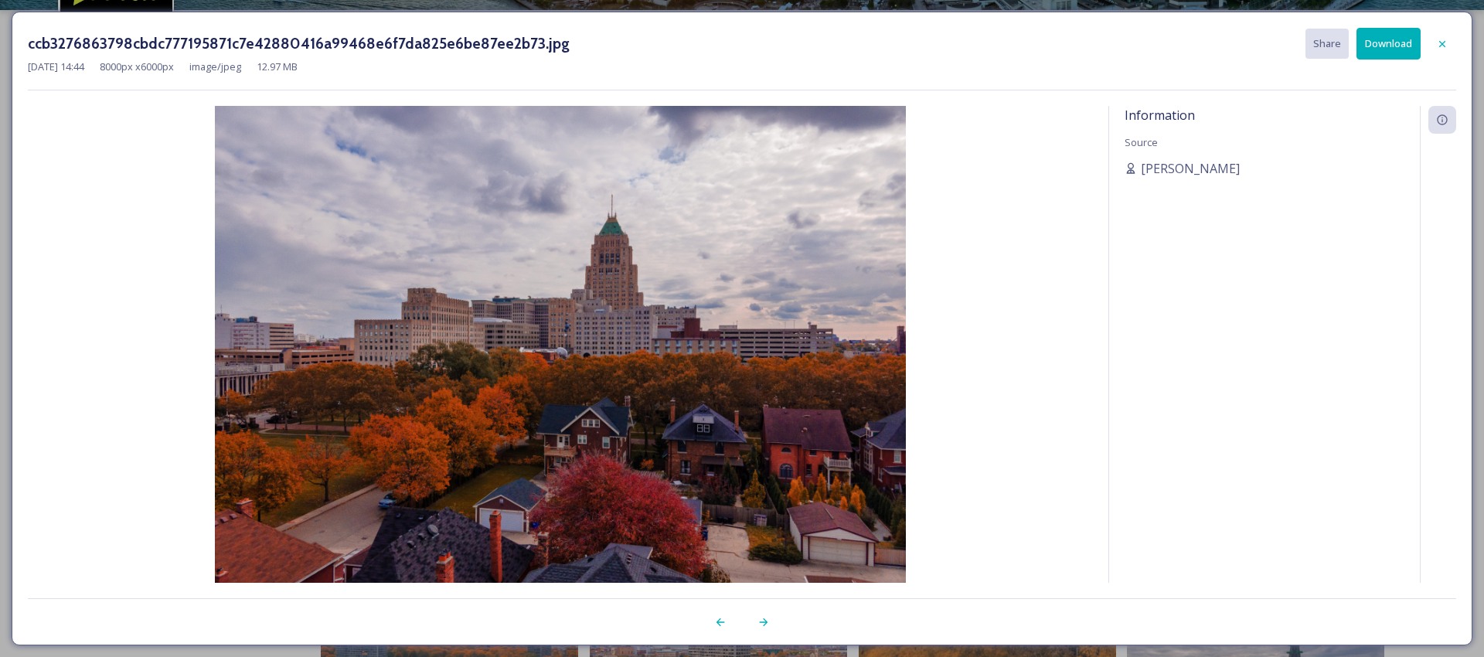
click at [1423, 41] on div "ccb3276863798cbdc777195871c7e42880416a99468e6f7da825e6be87ee2b73.jpg Share Down…" at bounding box center [742, 44] width 1428 height 32
click at [1447, 38] on icon at bounding box center [1442, 44] width 12 height 12
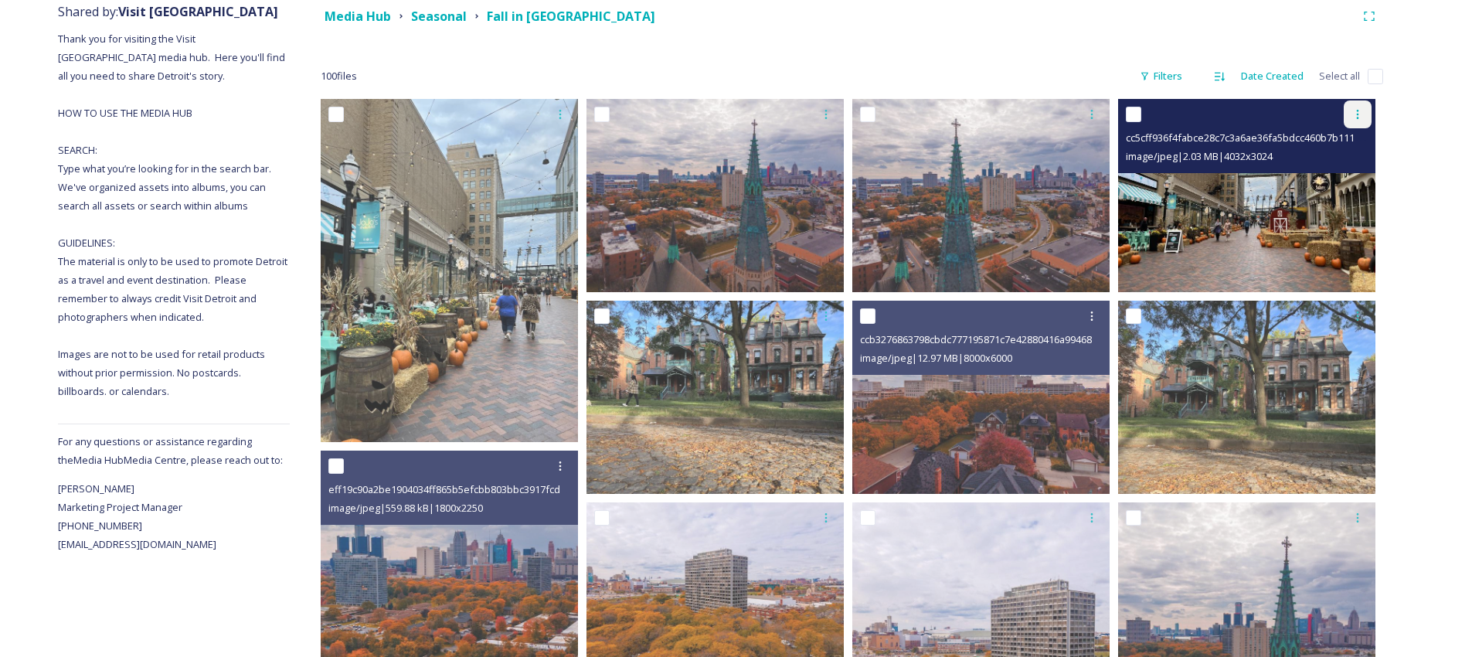
scroll to position [424, 0]
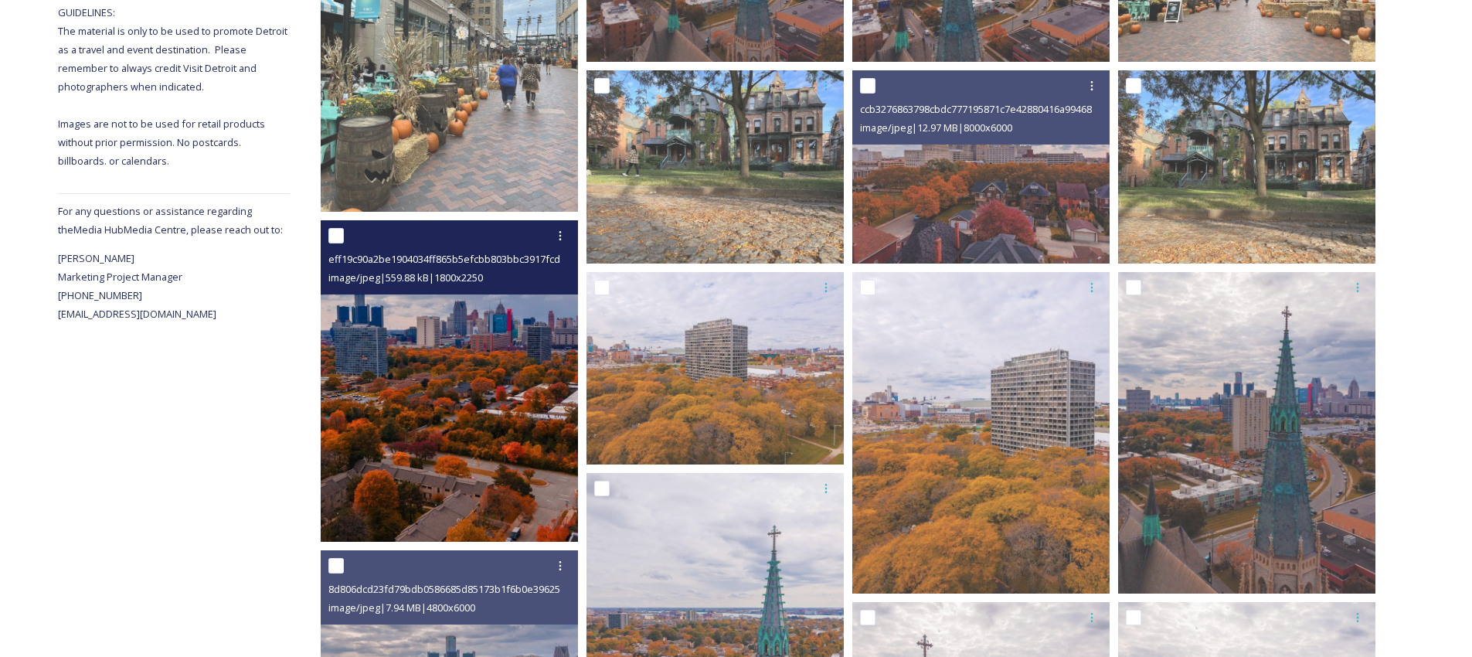
click at [338, 471] on img at bounding box center [449, 380] width 257 height 321
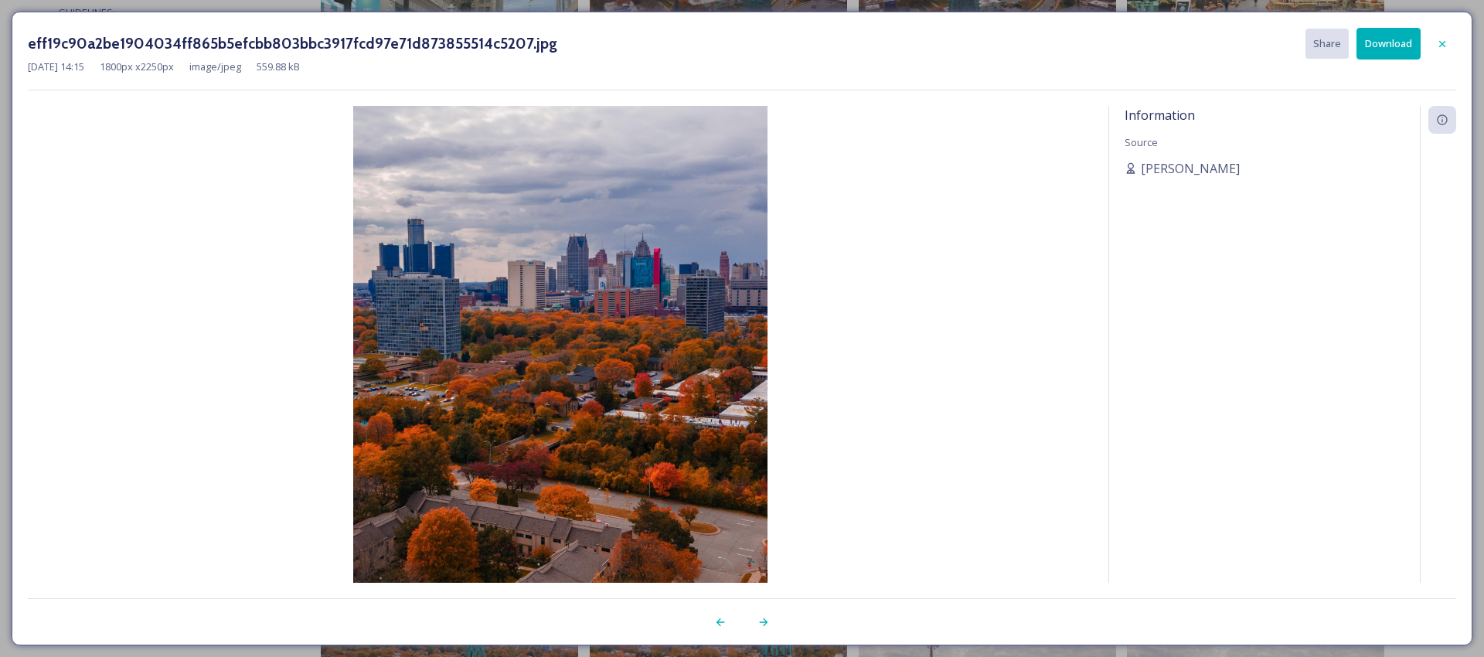
click at [1436, 52] on div at bounding box center [1442, 44] width 28 height 28
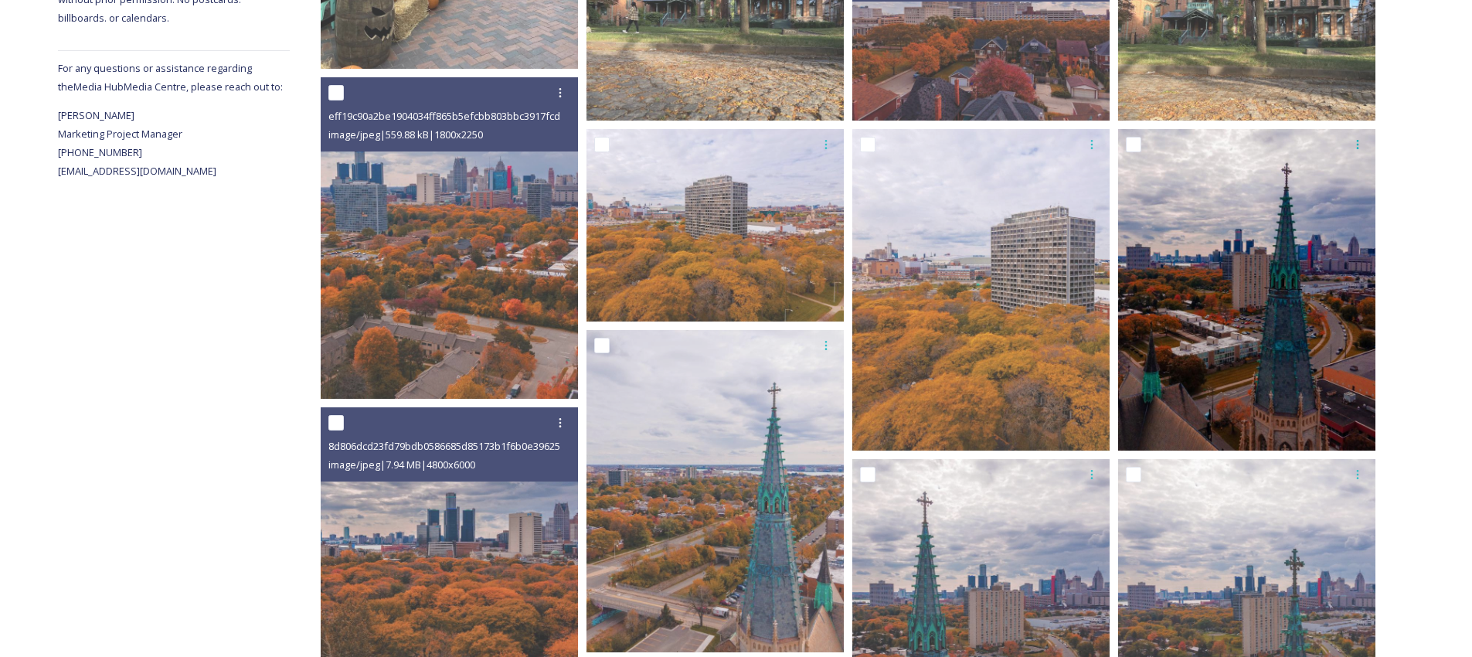
scroll to position [0, 0]
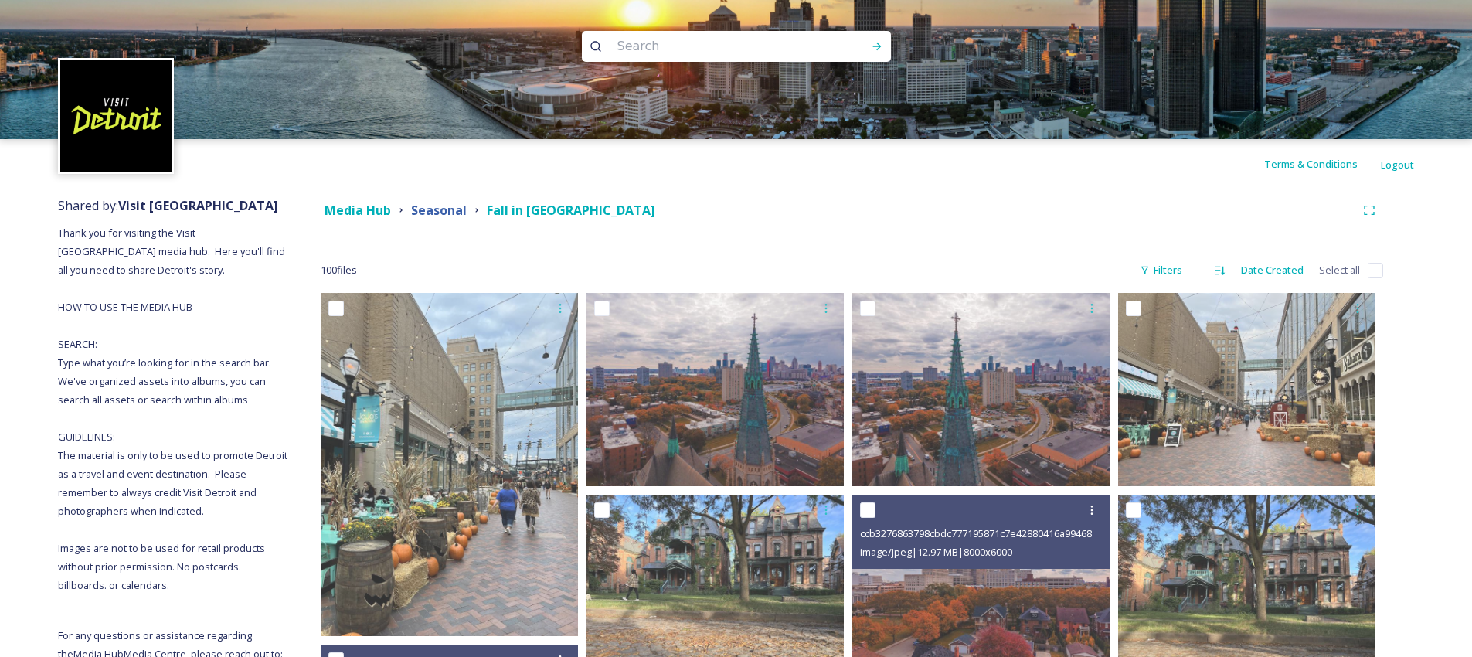
click at [453, 212] on strong "Seasonal" at bounding box center [439, 210] width 56 height 17
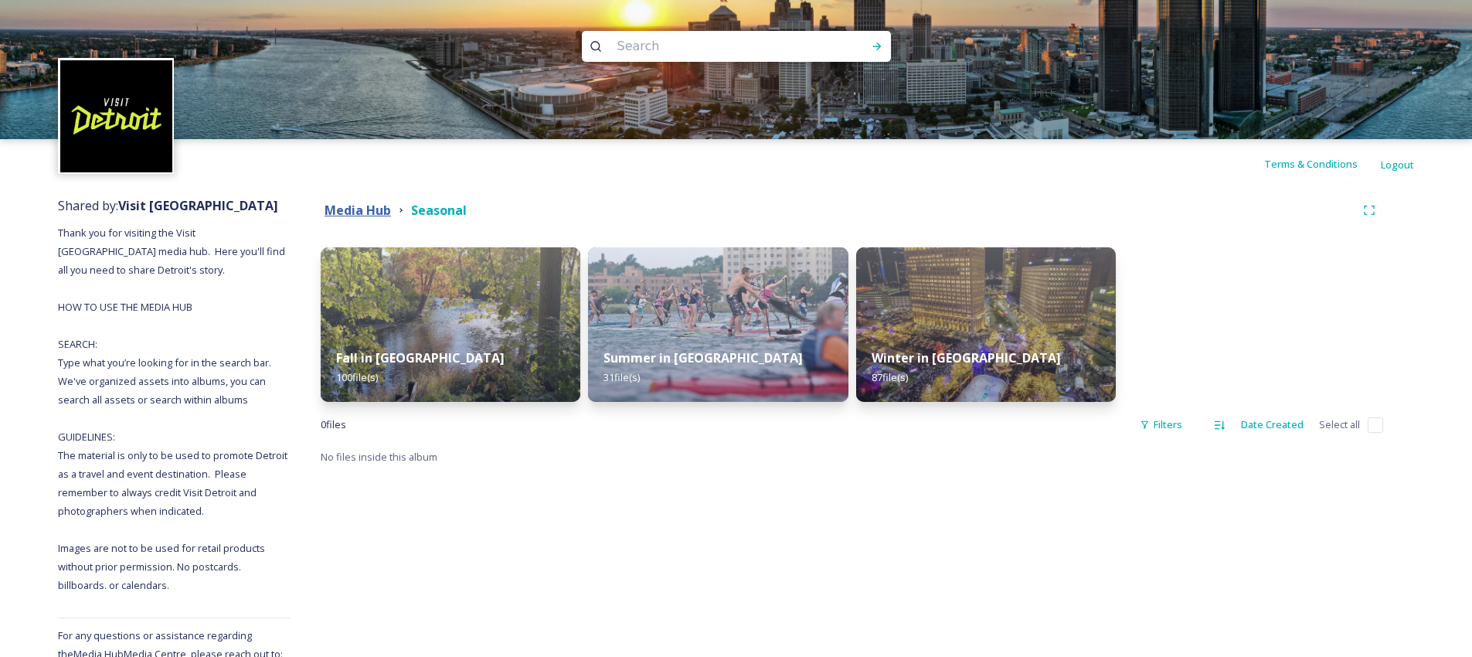
click at [343, 209] on strong "Media Hub" at bounding box center [358, 210] width 66 height 17
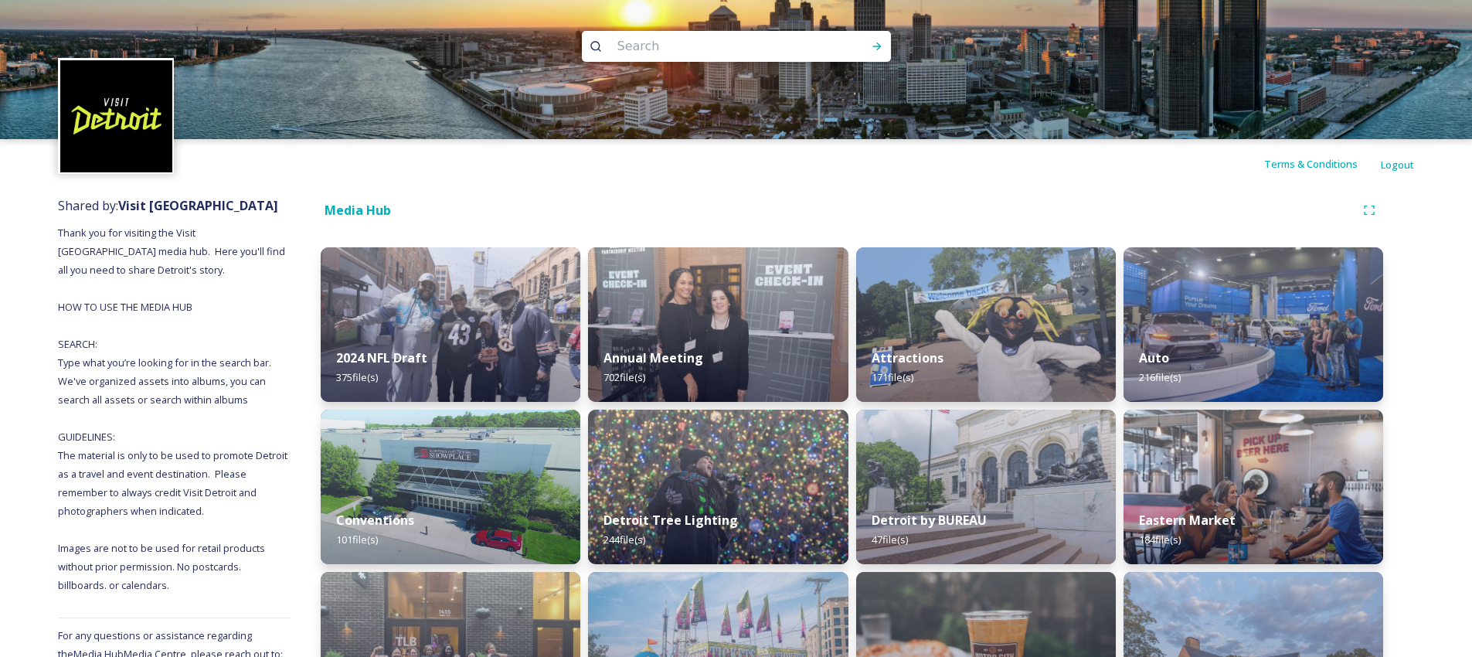
click at [626, 44] on input at bounding box center [716, 46] width 212 height 34
type input "fall"
click at [869, 61] on div "fall Run Search" at bounding box center [736, 46] width 309 height 31
click at [873, 40] on icon at bounding box center [877, 46] width 12 height 12
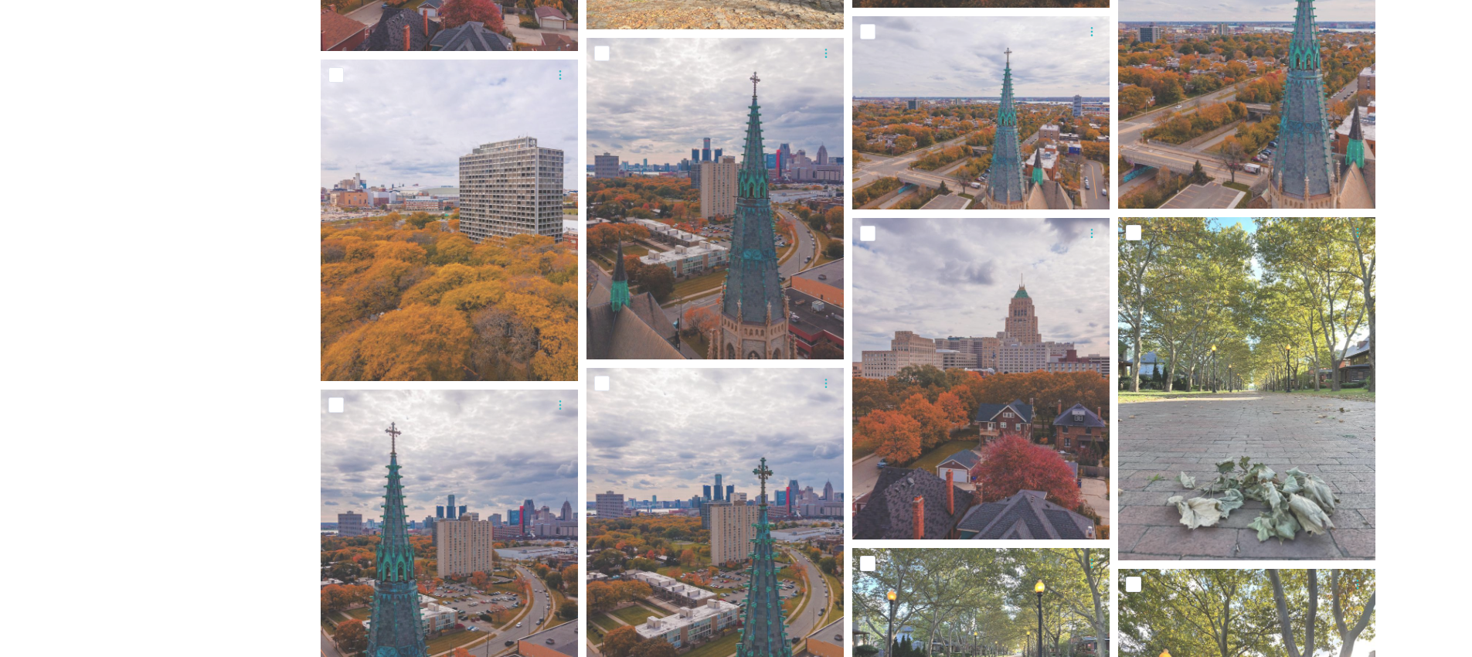
scroll to position [212, 0]
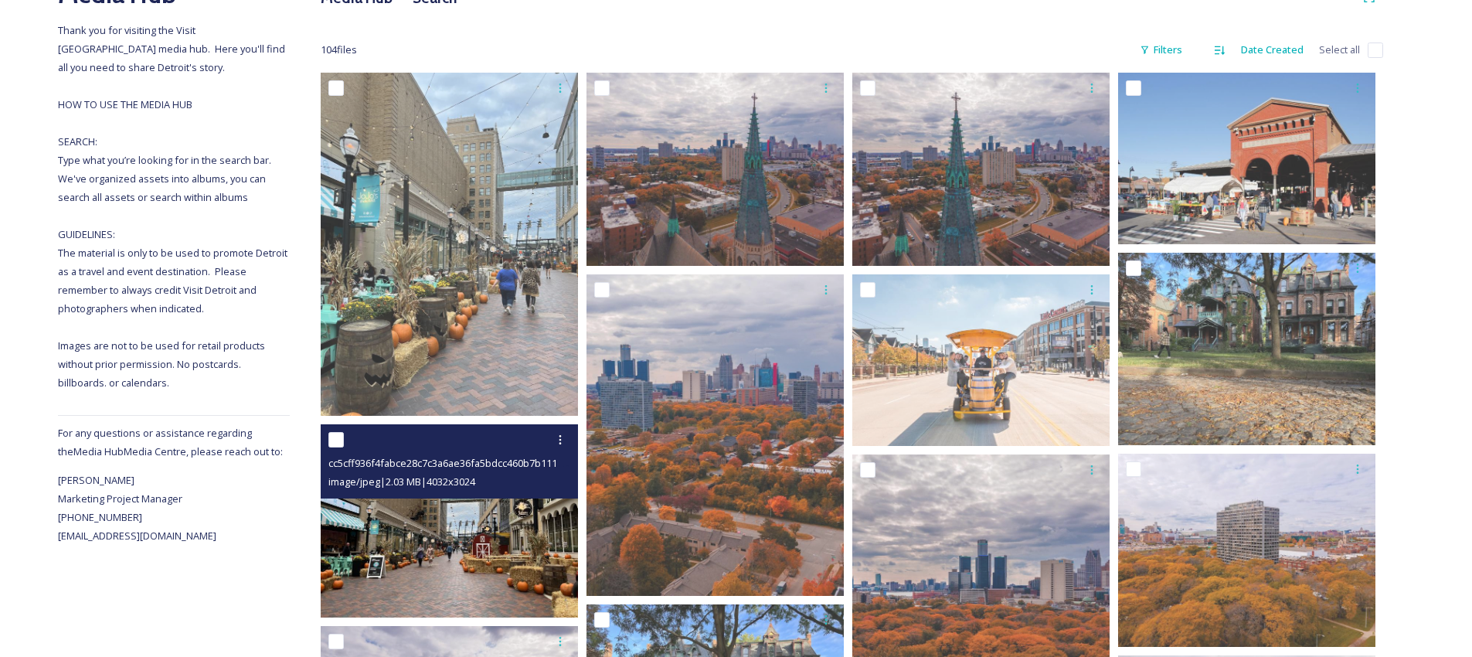
click at [525, 535] on img at bounding box center [449, 520] width 257 height 193
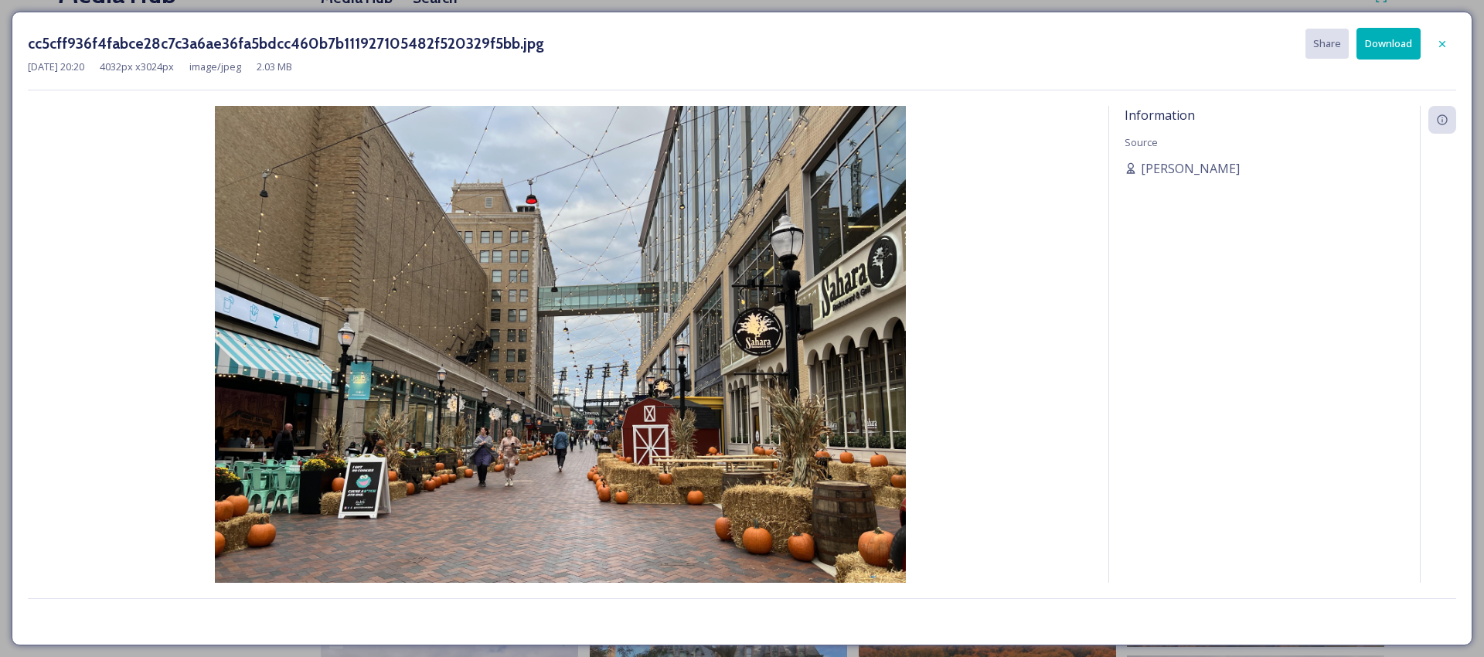
click at [1391, 47] on button "Download" at bounding box center [1388, 44] width 64 height 32
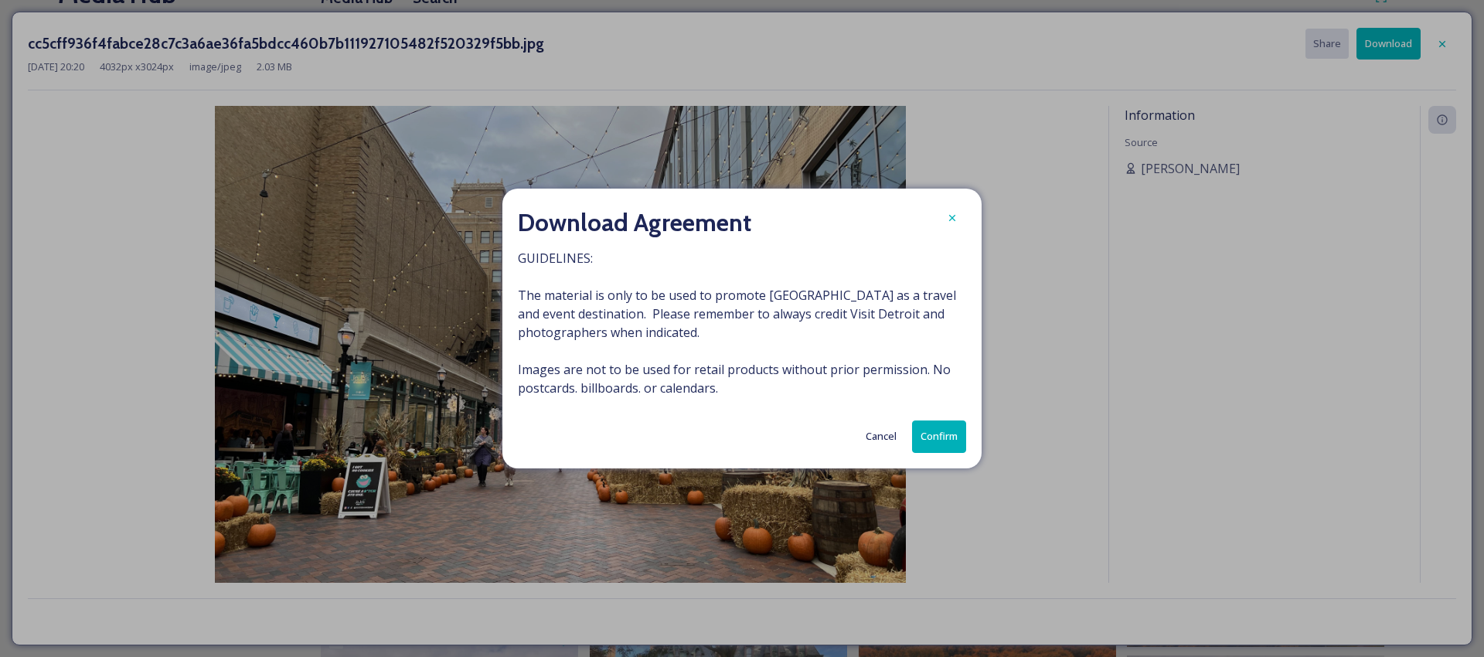
click at [943, 422] on button "Confirm" at bounding box center [939, 436] width 54 height 32
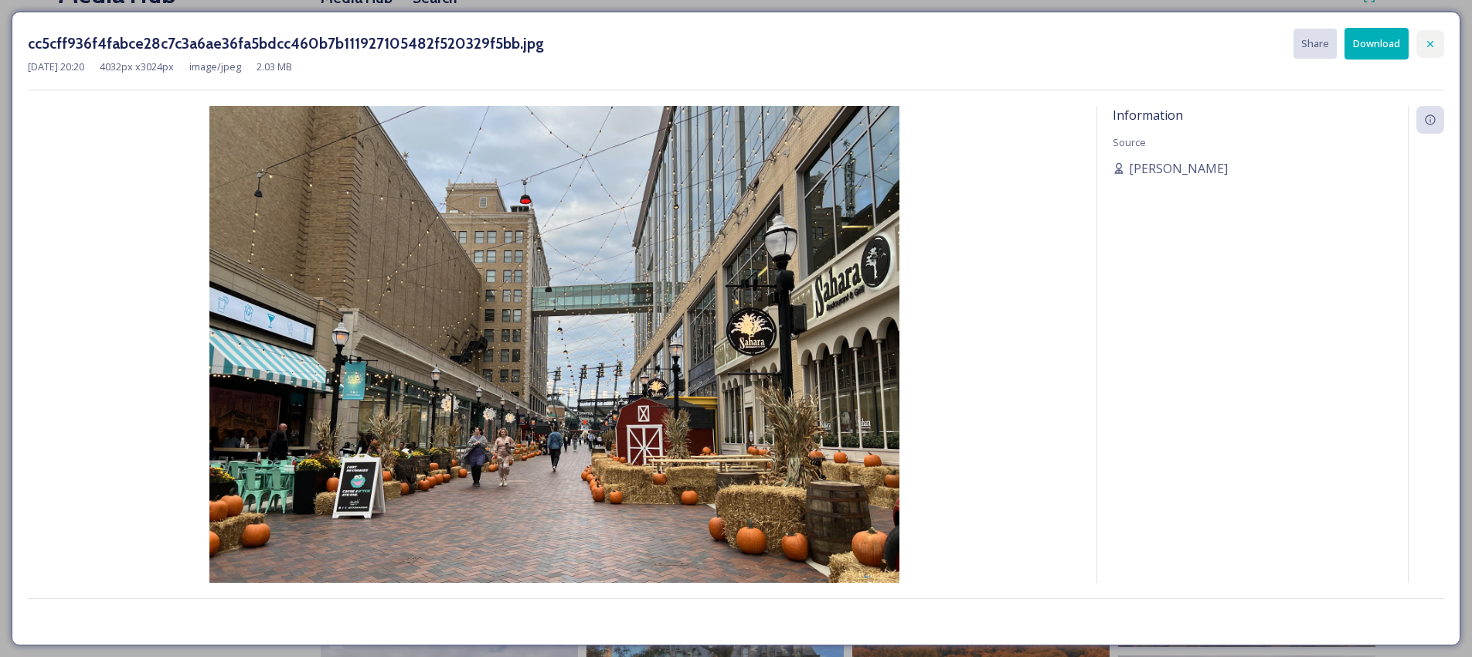
click at [1426, 38] on icon at bounding box center [1430, 44] width 12 height 12
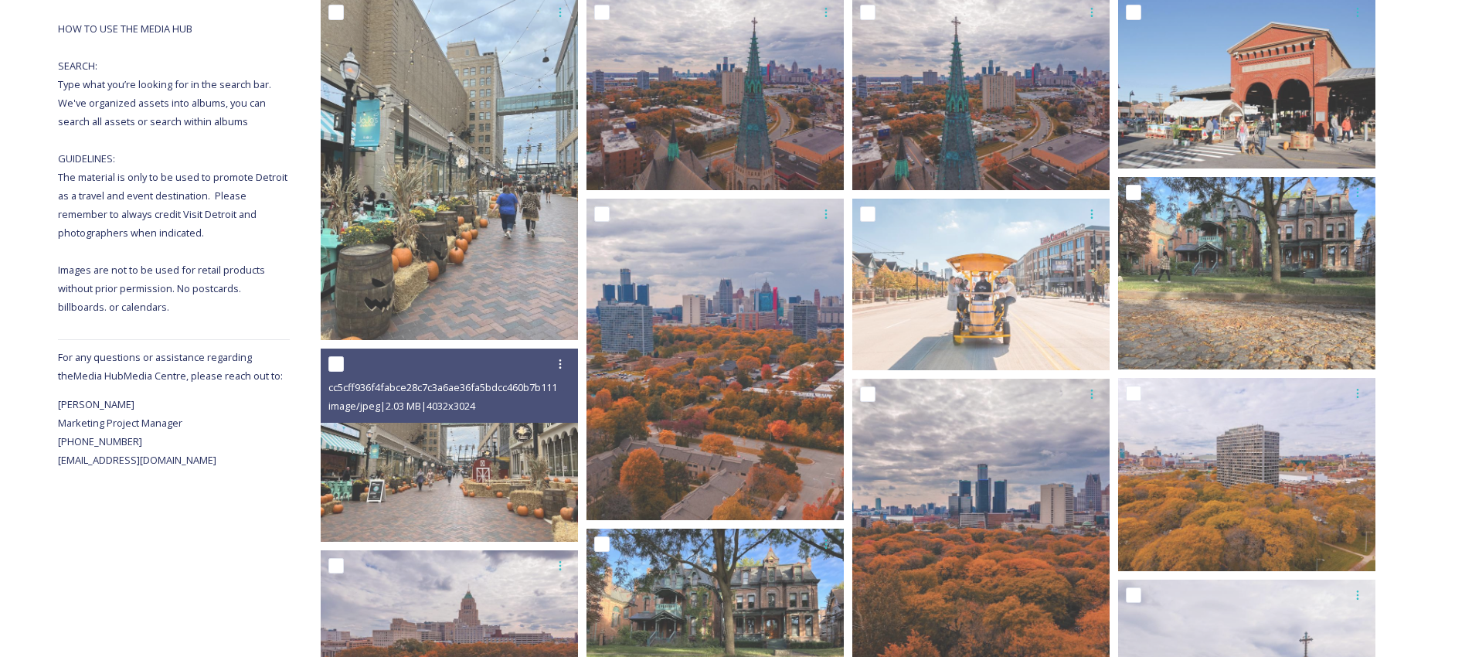
scroll to position [534, 0]
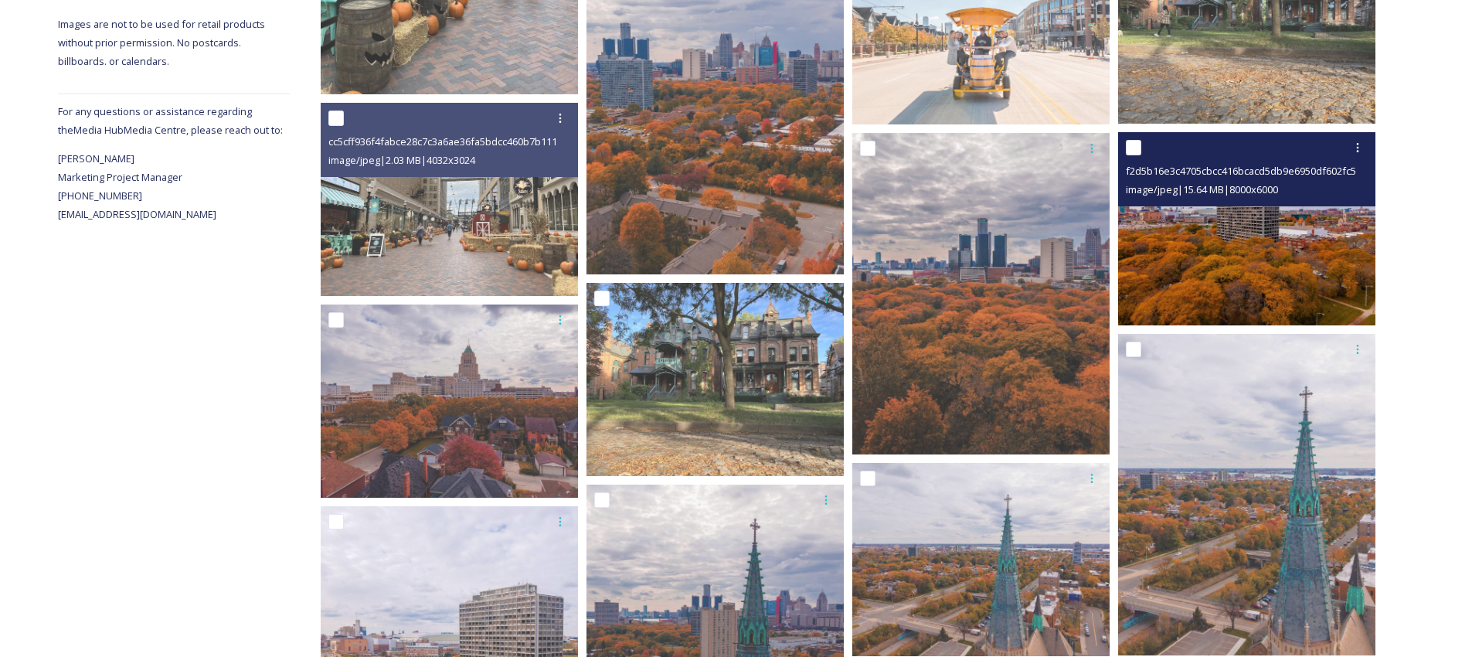
click at [1314, 231] on img at bounding box center [1246, 228] width 257 height 193
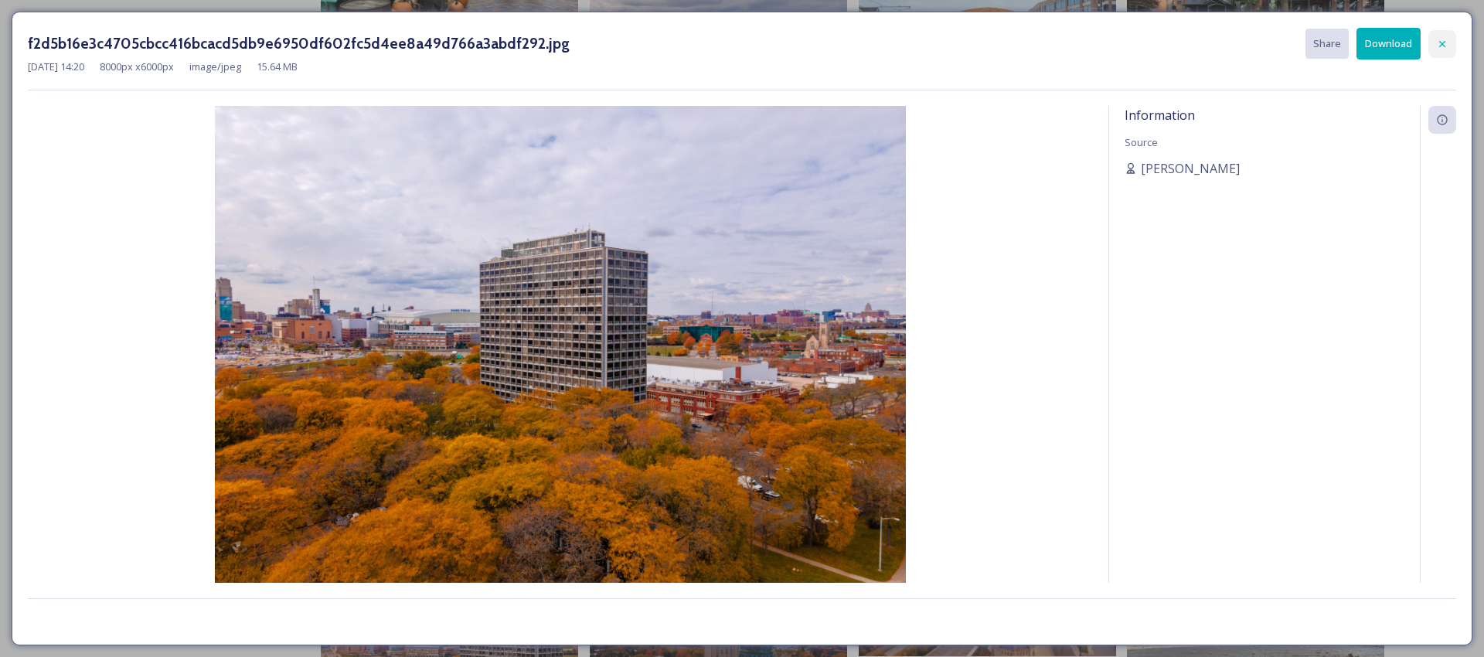
click at [1442, 32] on div at bounding box center [1442, 44] width 28 height 28
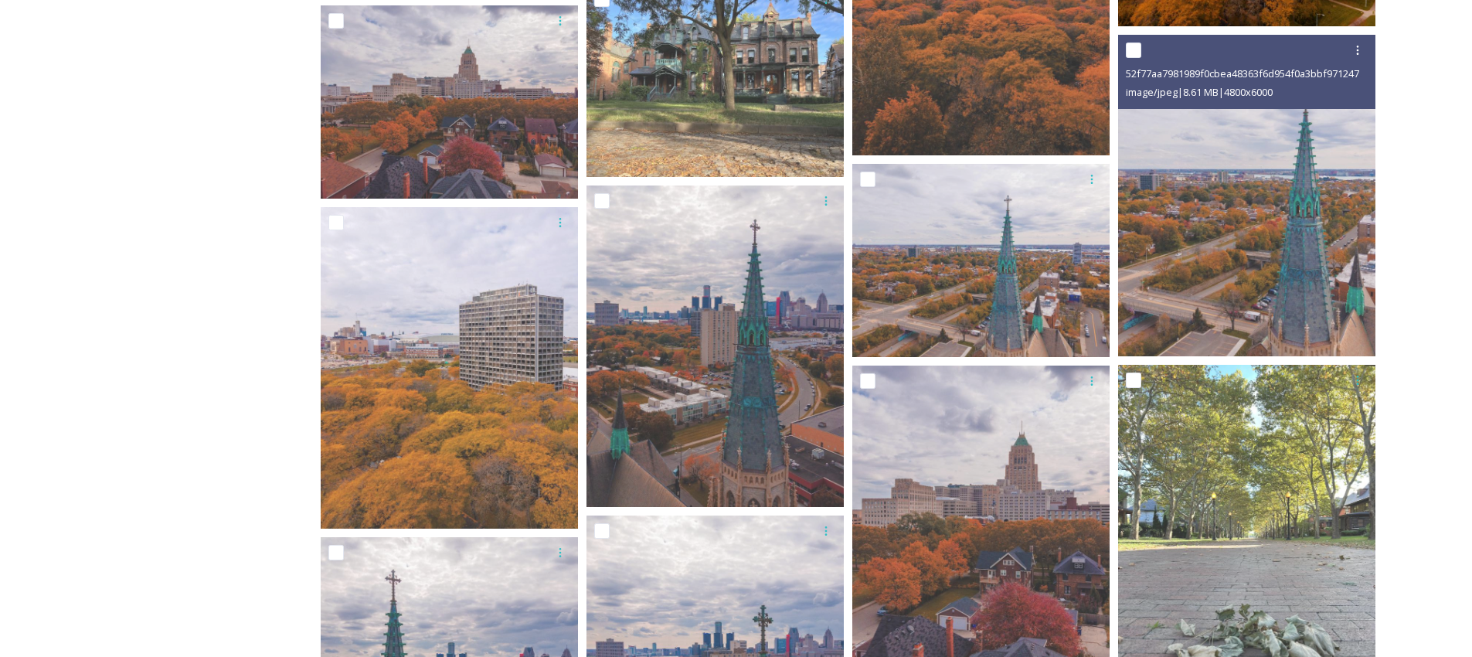
scroll to position [834, 0]
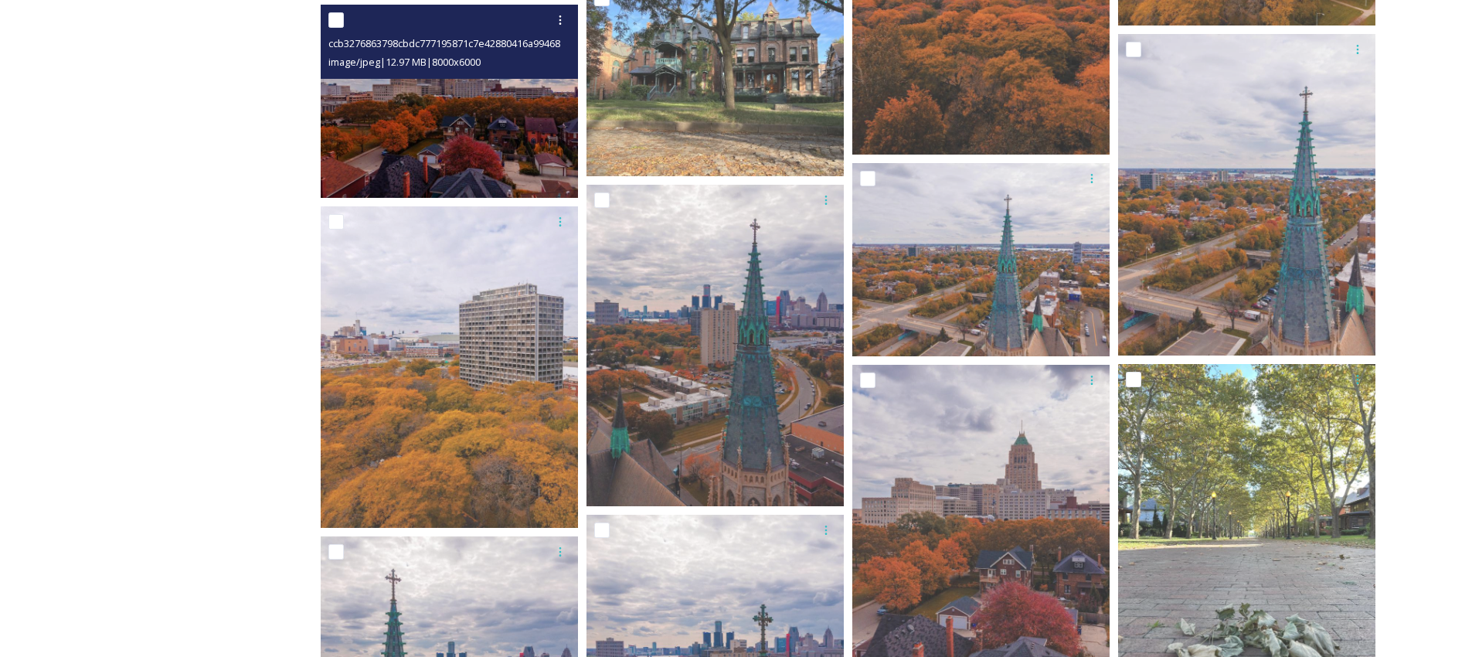
click at [521, 154] on img at bounding box center [449, 101] width 257 height 193
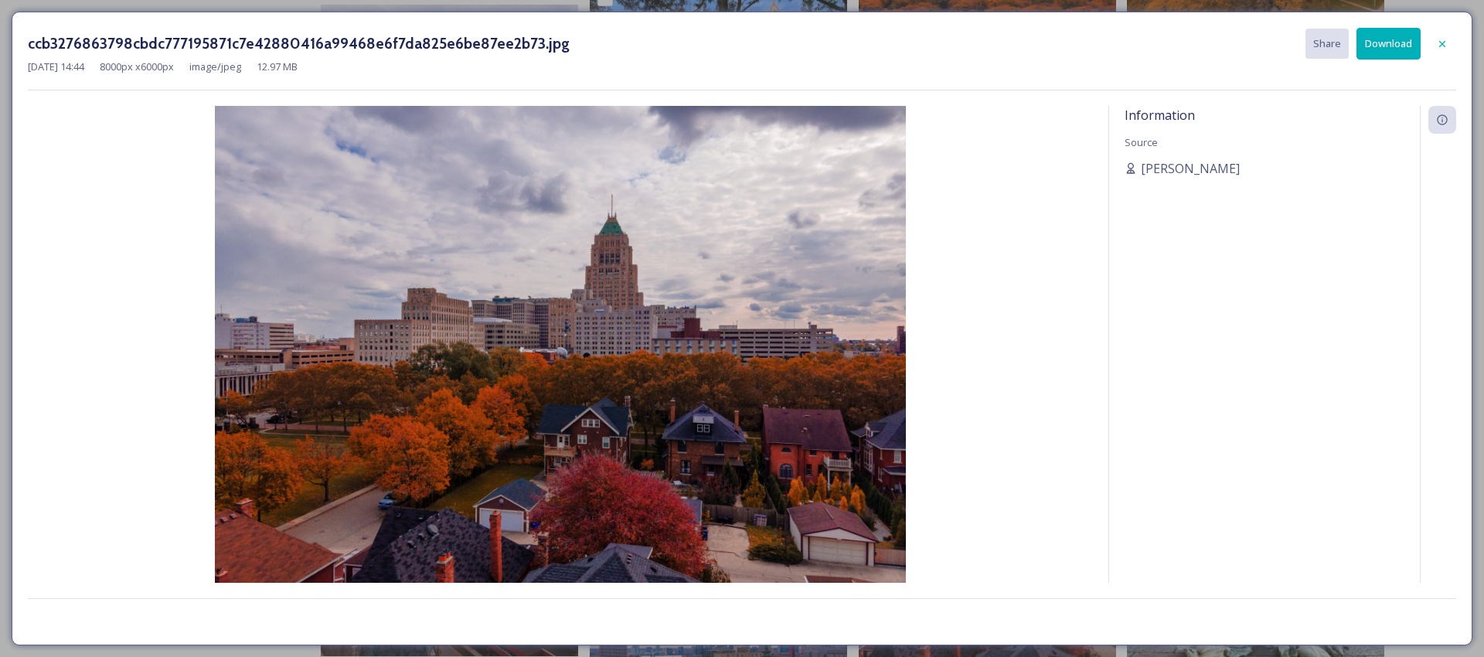
click at [1364, 40] on button "Download" at bounding box center [1388, 44] width 64 height 32
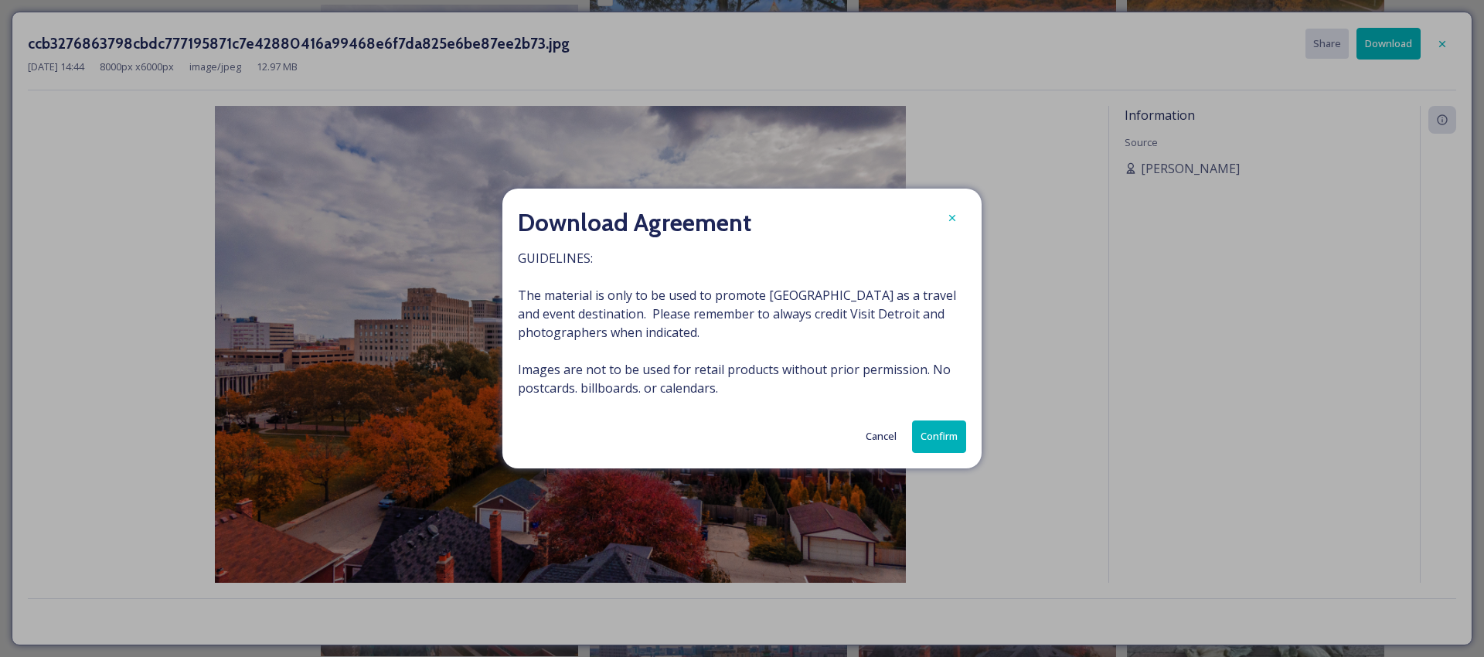
click at [927, 436] on button "Confirm" at bounding box center [939, 436] width 54 height 32
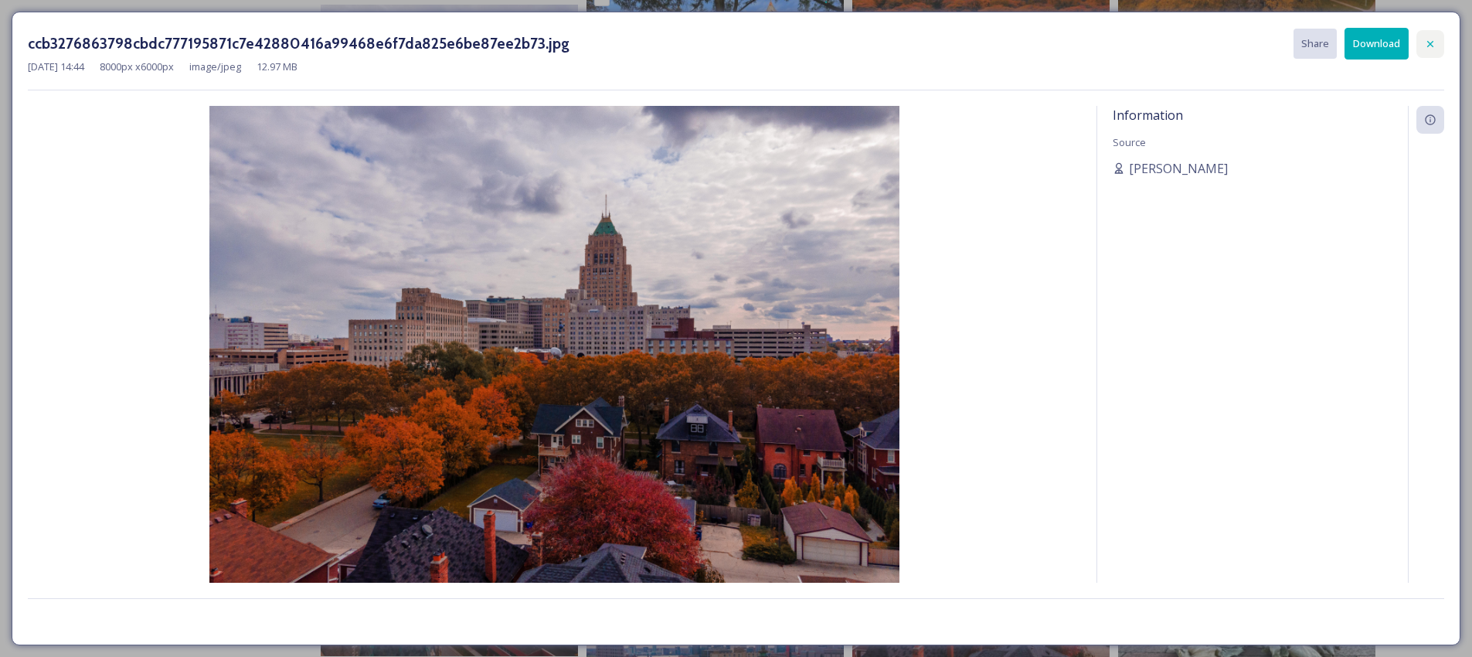
click at [1427, 45] on icon at bounding box center [1430, 44] width 12 height 12
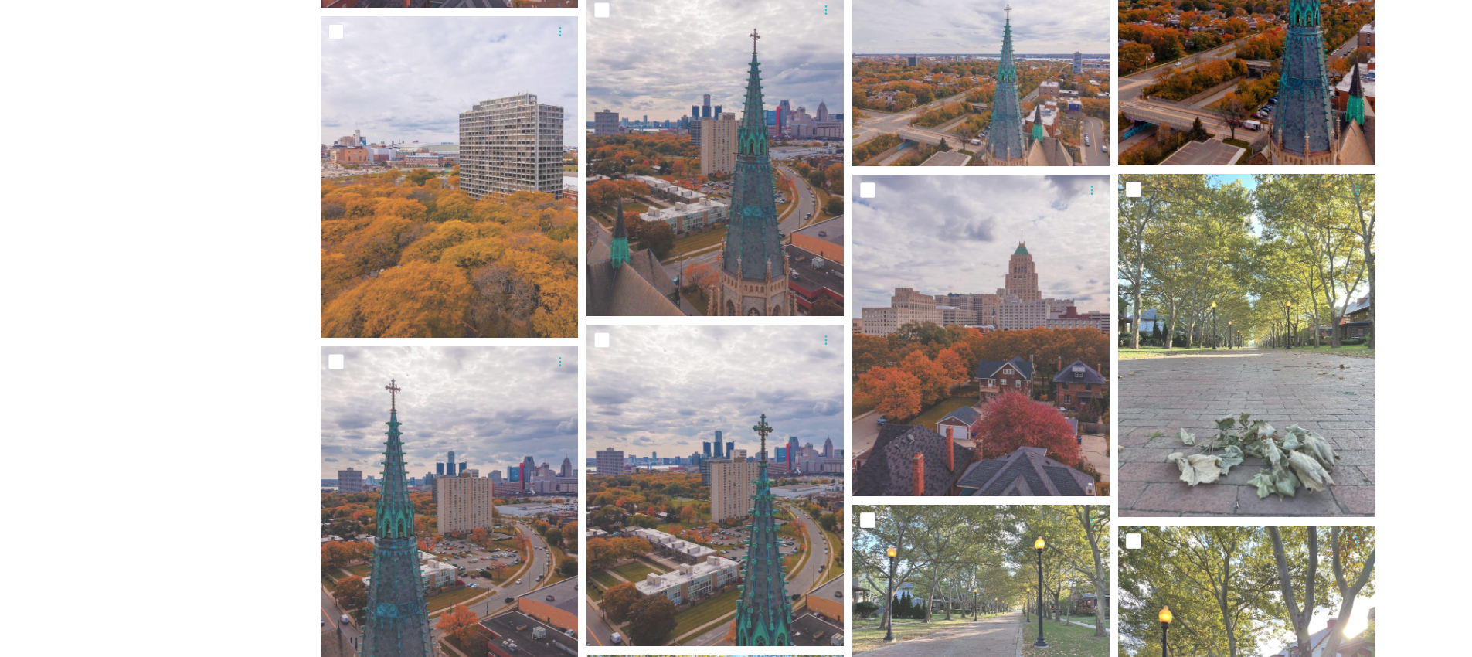
scroll to position [1367, 0]
